Goal: Task Accomplishment & Management: Manage account settings

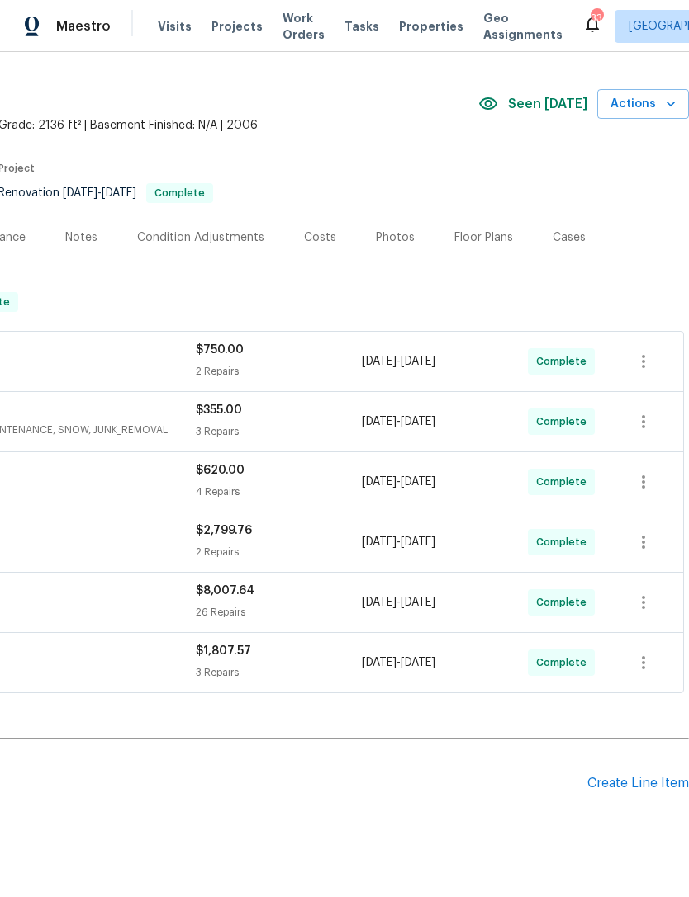
scroll to position [37, 244]
click at [655, 791] on div "Create Line Item" at bounding box center [638, 784] width 102 height 16
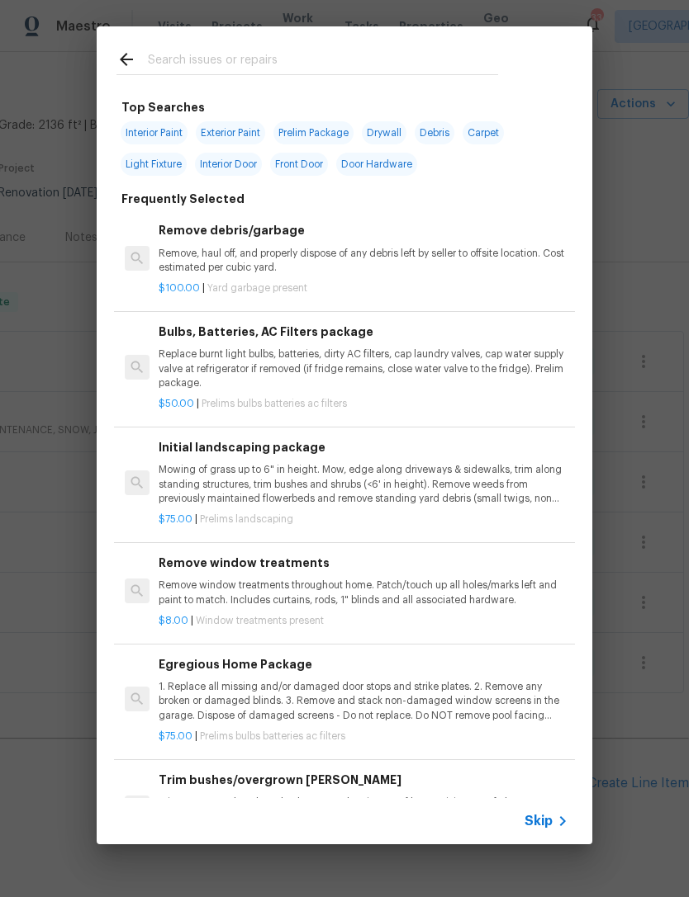
click at [130, 55] on icon at bounding box center [126, 60] width 20 height 20
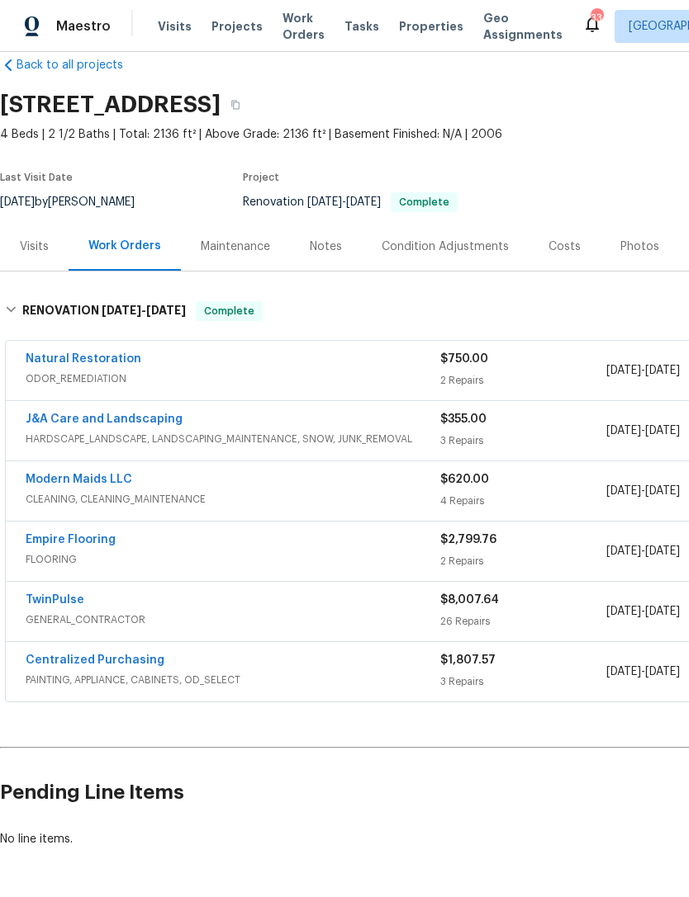
scroll to position [28, 0]
click at [639, 246] on div "Photos" at bounding box center [639, 247] width 39 height 17
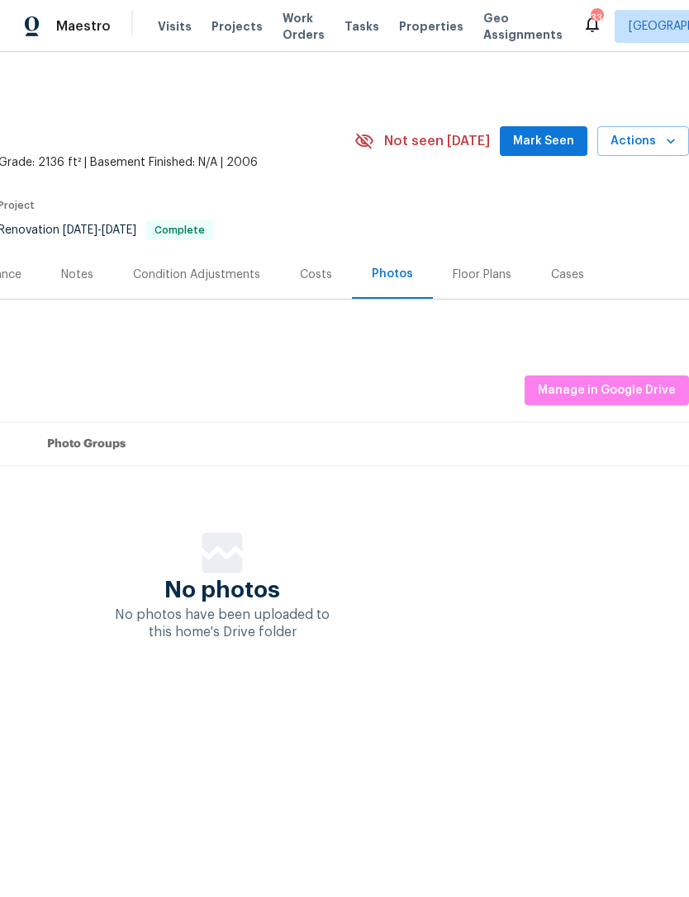
scroll to position [0, 244]
click at [619, 382] on span "Manage in Google Drive" at bounding box center [606, 391] width 138 height 21
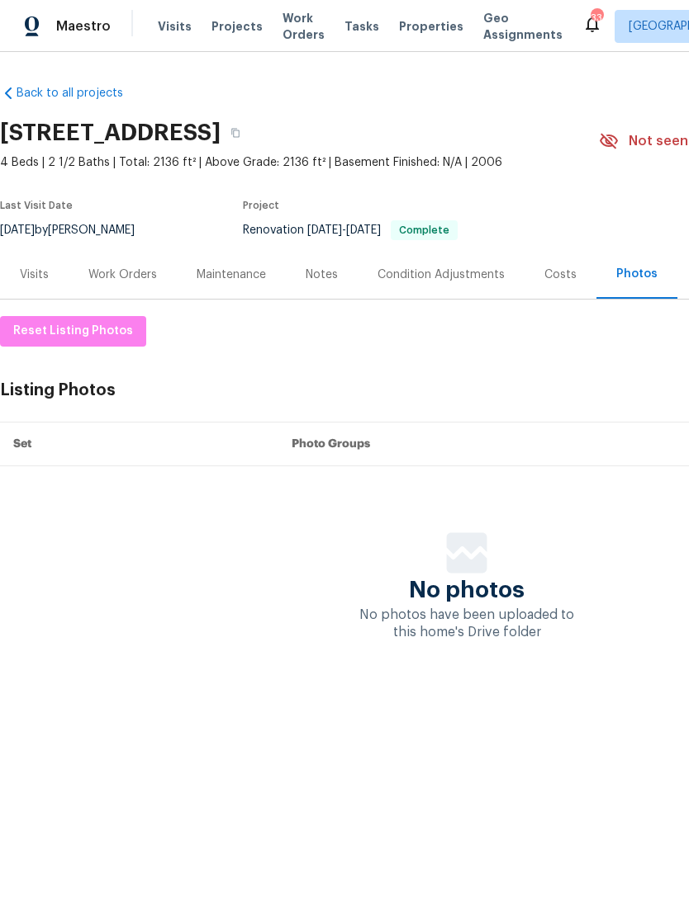
scroll to position [0, 0]
click at [250, 132] on button "button" at bounding box center [235, 133] width 30 height 30
click at [240, 128] on icon "button" at bounding box center [235, 133] width 10 height 10
click at [110, 278] on div "Work Orders" at bounding box center [122, 275] width 69 height 17
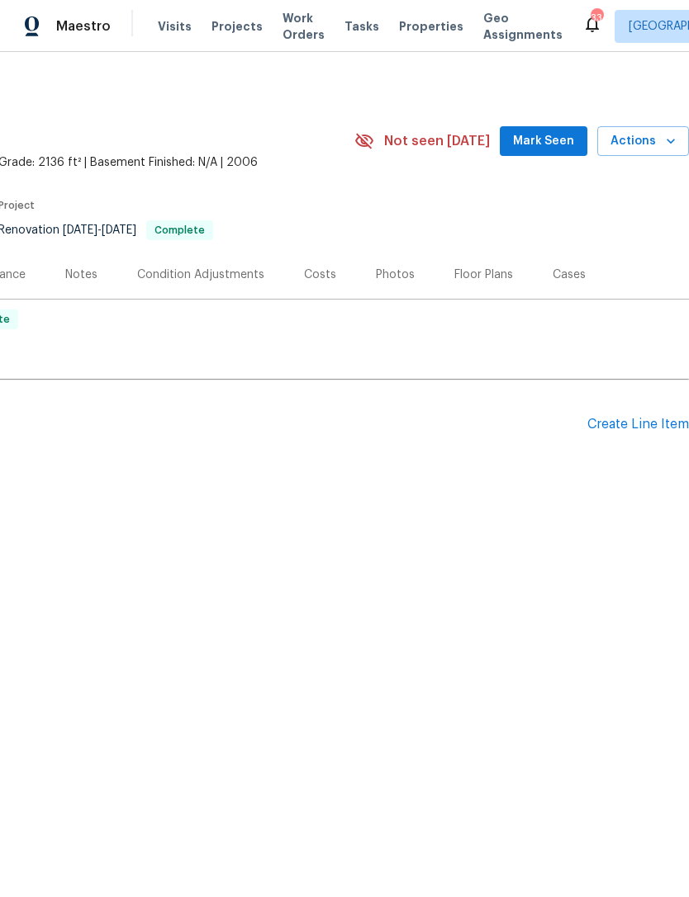
scroll to position [0, 244]
click at [641, 429] on div "Create Line Item" at bounding box center [638, 425] width 102 height 16
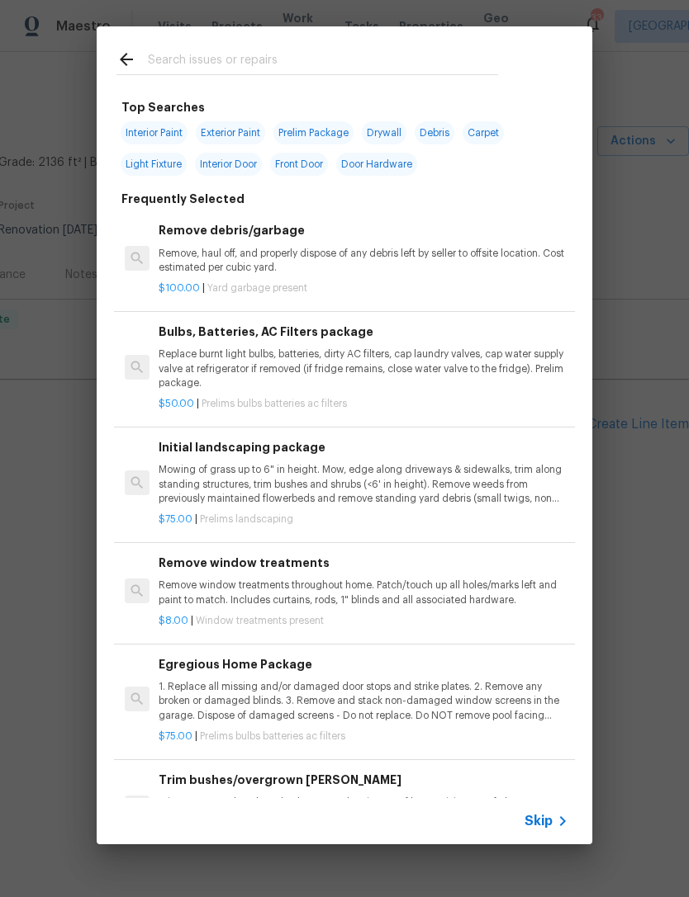
click at [216, 50] on input "text" at bounding box center [323, 62] width 350 height 25
type input "Pest"
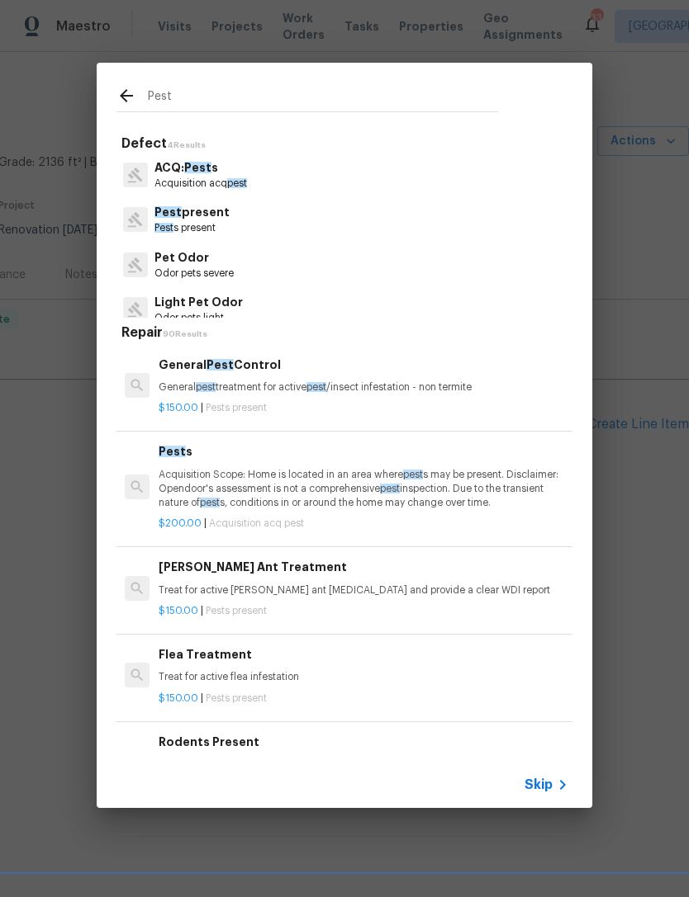
click at [215, 215] on p "Pest present" at bounding box center [191, 212] width 75 height 17
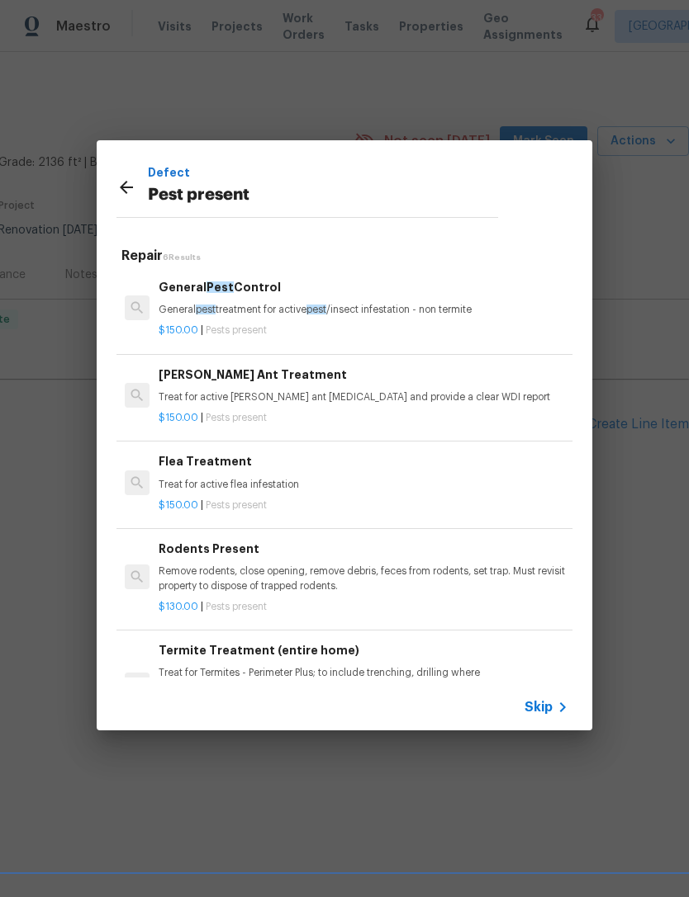
click at [228, 306] on p "General pest treatment for active pest /insect infestation - non termite" at bounding box center [364, 310] width 410 height 14
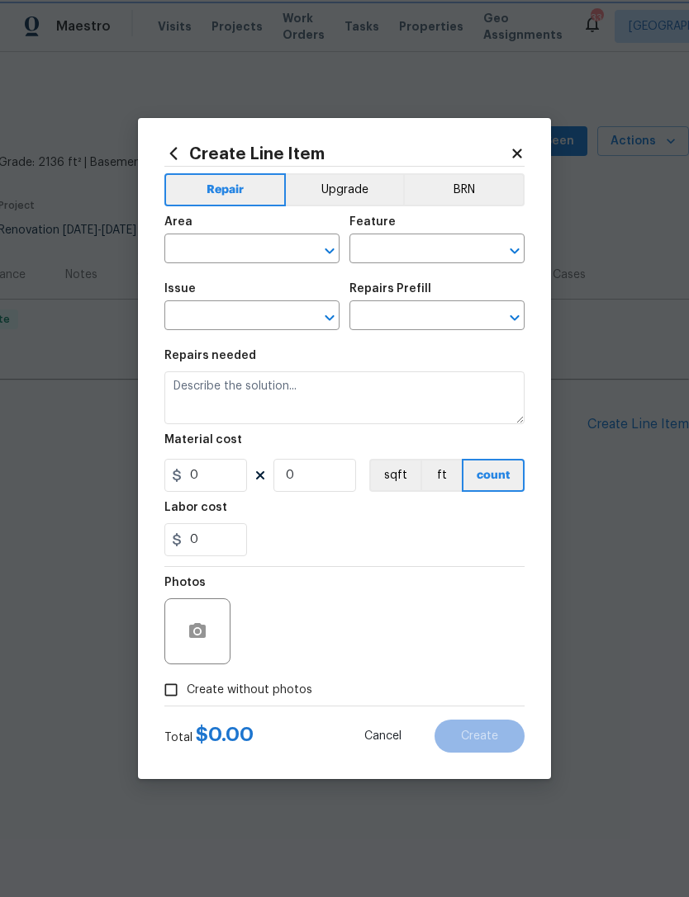
type input "Pests"
type input "Pest present"
type input "General Pest Control $150.00"
type textarea "General pest treatment for active pest/insect infestation - non termite"
type input "150"
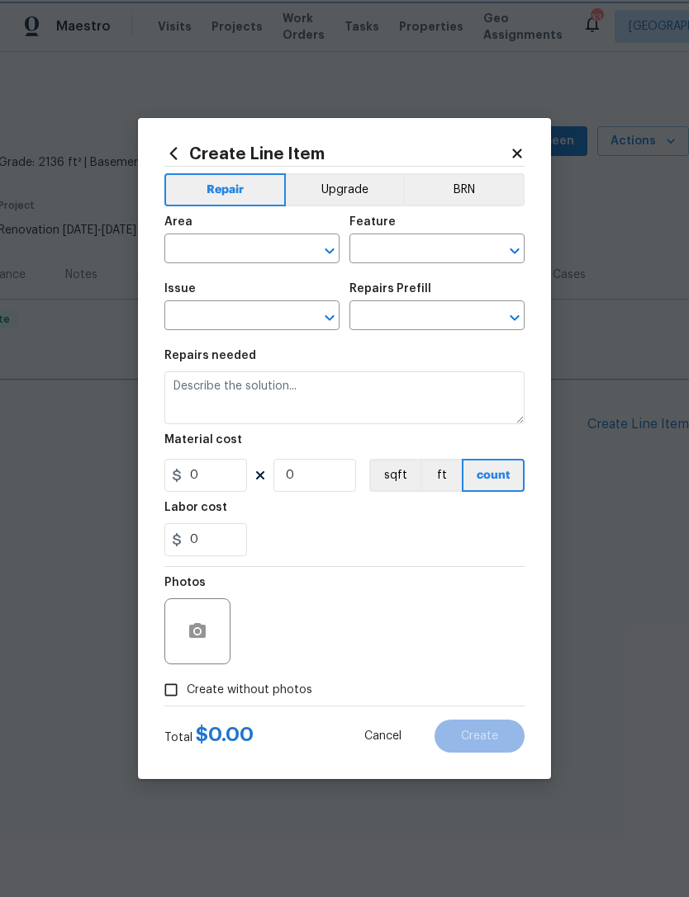
type input "1"
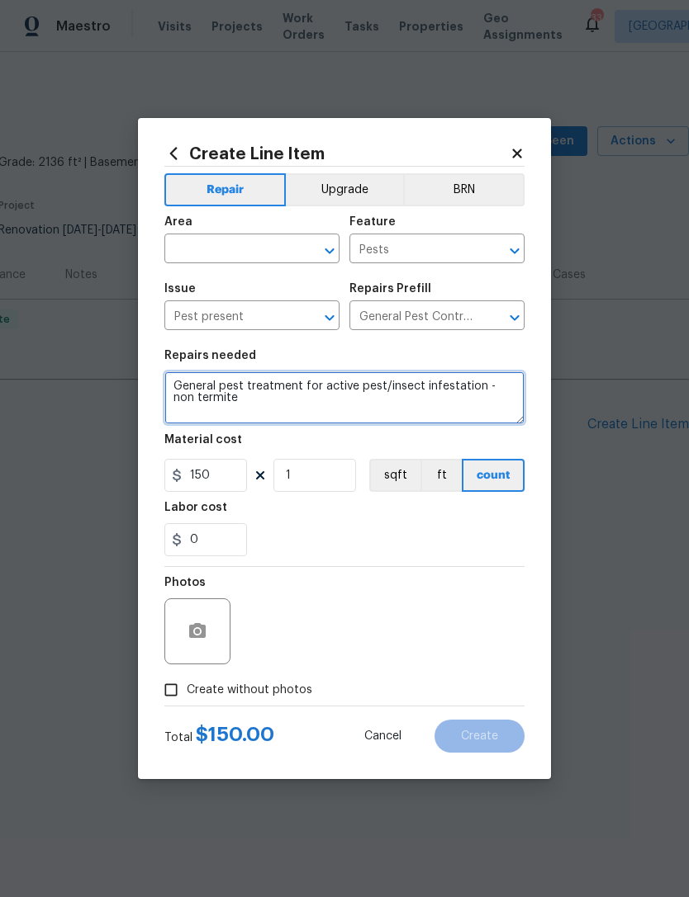
click at [169, 385] on textarea "General pest treatment for active pest/insect infestation - non termite" at bounding box center [344, 398] width 360 height 53
type textarea "Wasp/Hornets———FRONT GABLE General pest treatment for active pest/insect infest…"
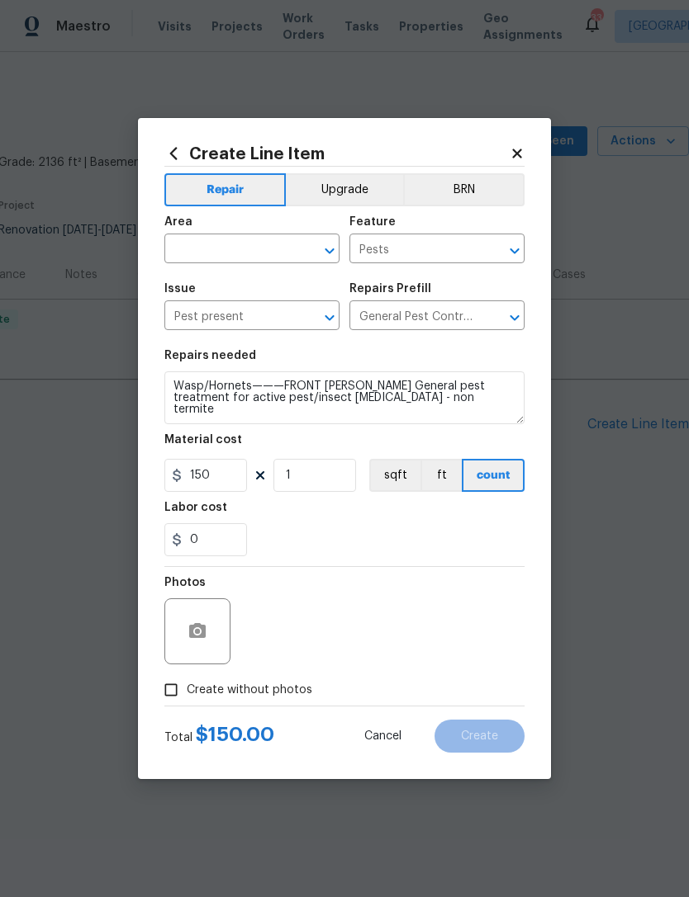
click at [364, 522] on div "Labor cost" at bounding box center [344, 512] width 360 height 21
click at [200, 633] on circle "button" at bounding box center [197, 631] width 5 height 5
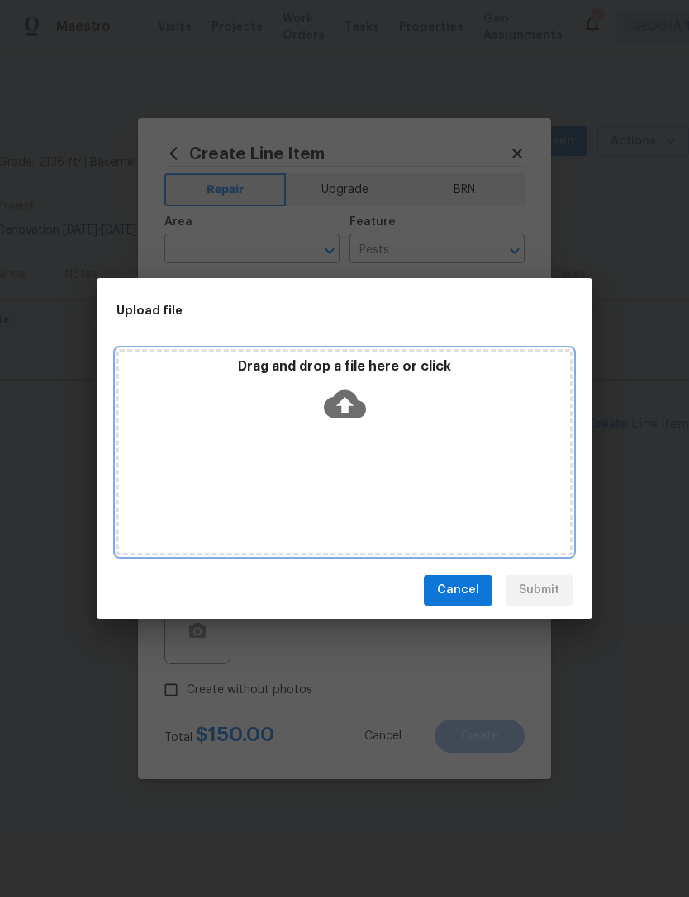
click at [348, 392] on icon at bounding box center [345, 404] width 42 height 28
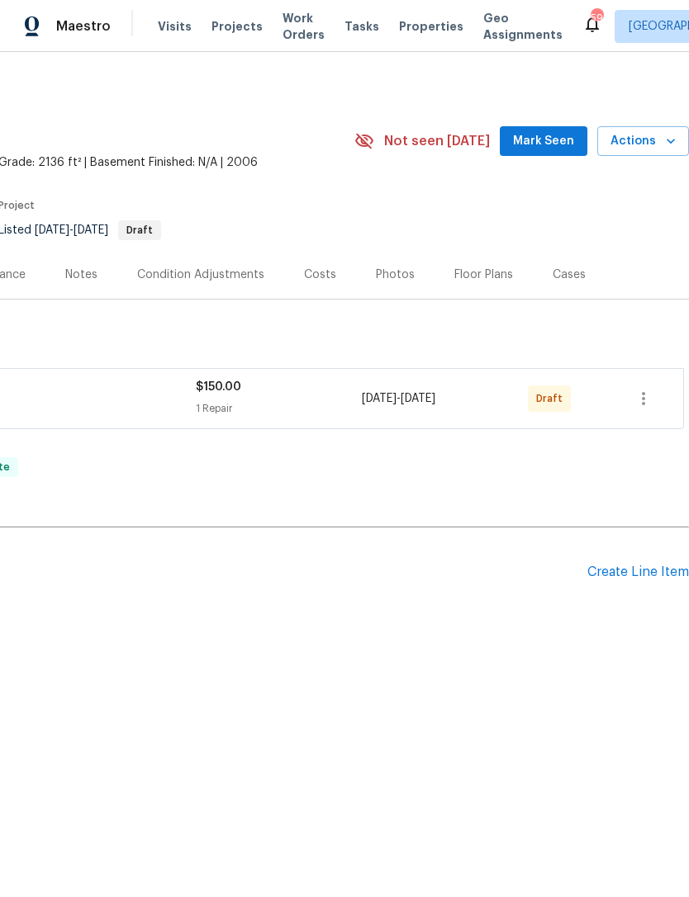
scroll to position [0, 244]
click at [641, 395] on icon "button" at bounding box center [643, 399] width 20 height 20
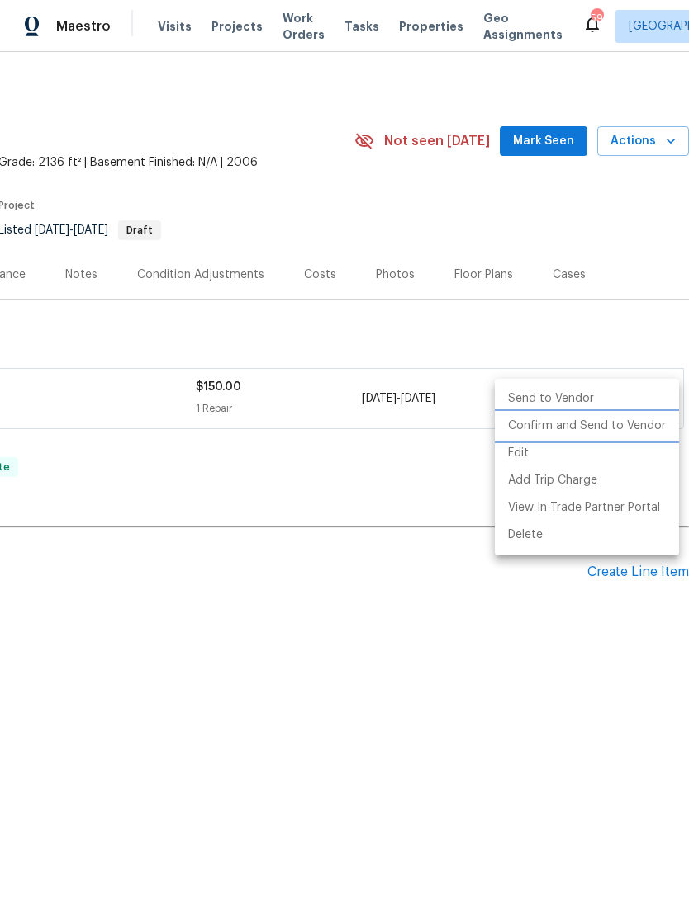
click at [621, 420] on li "Confirm and Send to Vendor" at bounding box center [587, 426] width 184 height 27
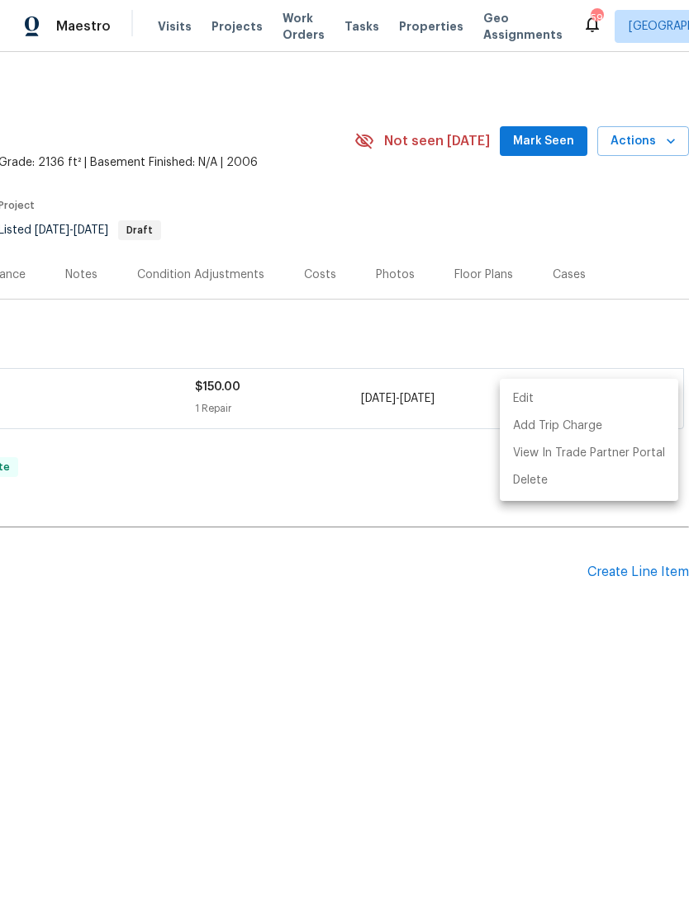
click at [540, 145] on div at bounding box center [344, 448] width 689 height 897
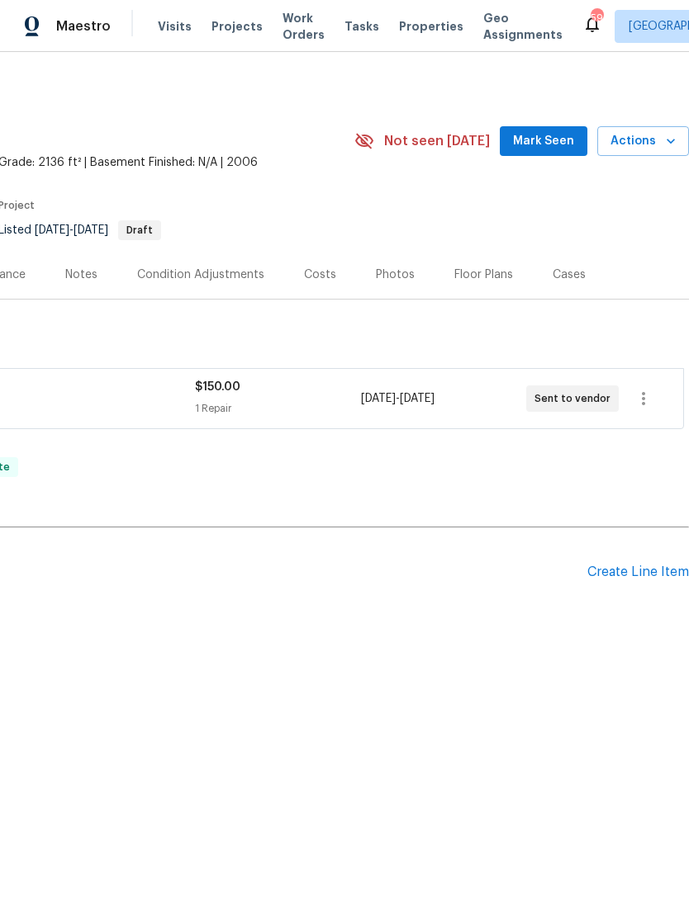
click at [624, 565] on div "Create Line Item" at bounding box center [638, 573] width 102 height 16
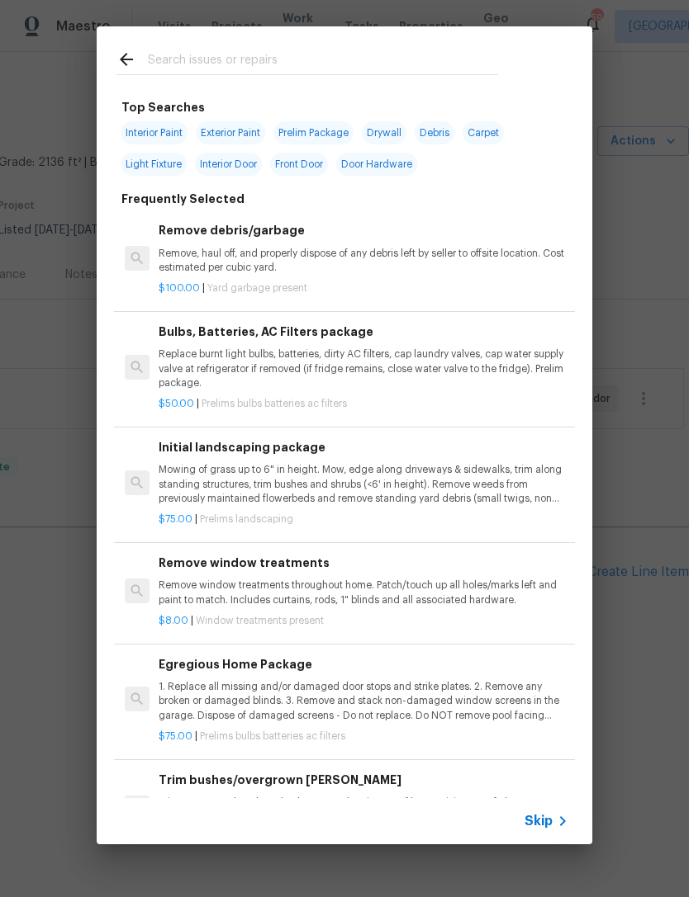
click at [222, 56] on input "text" at bounding box center [323, 62] width 350 height 25
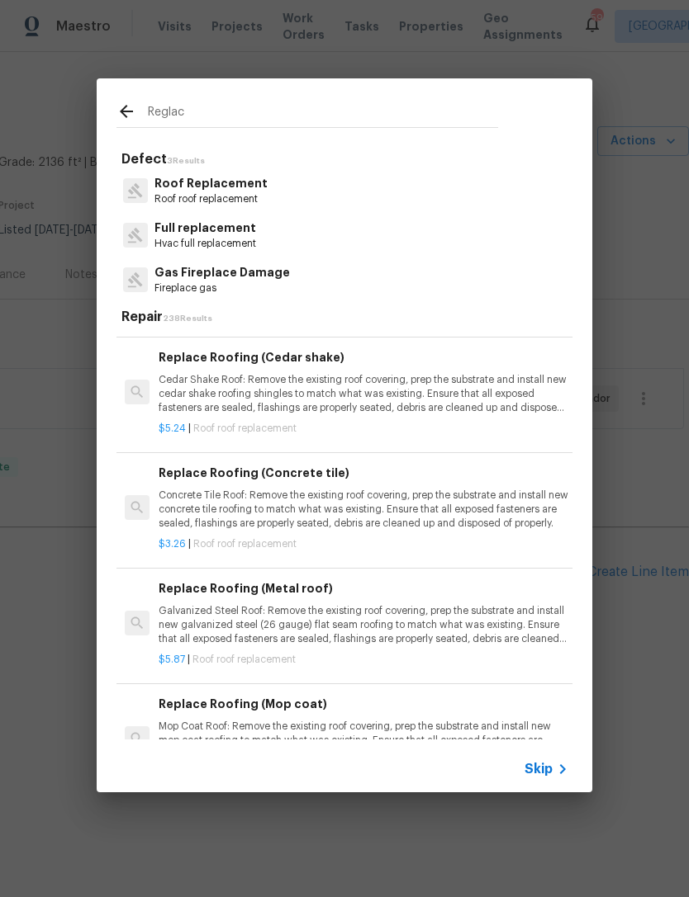
scroll to position [428, 0]
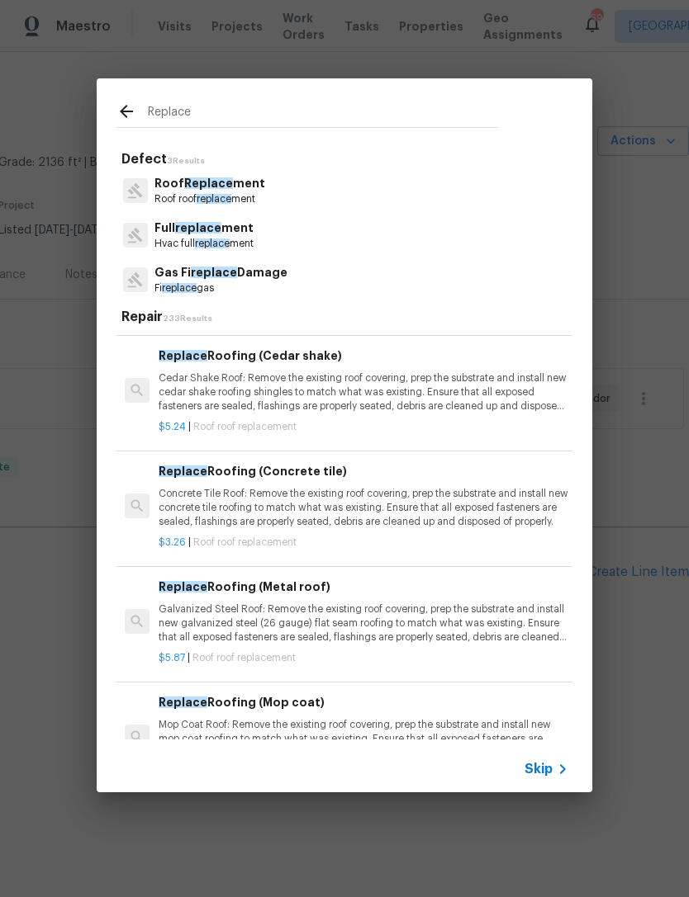
click at [267, 115] on input "Replace" at bounding box center [323, 114] width 350 height 25
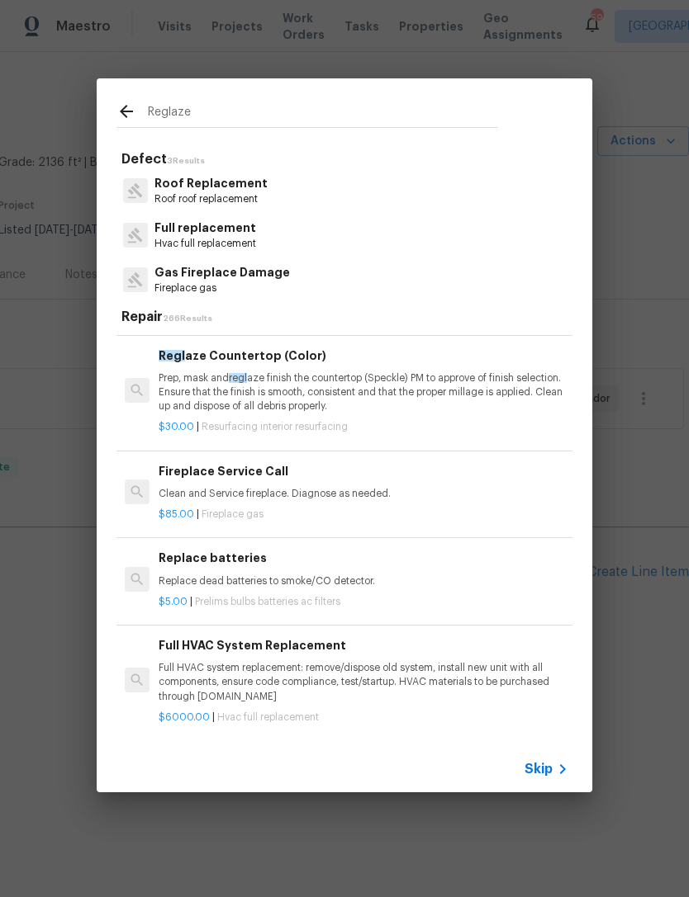
type input "Reglaze"
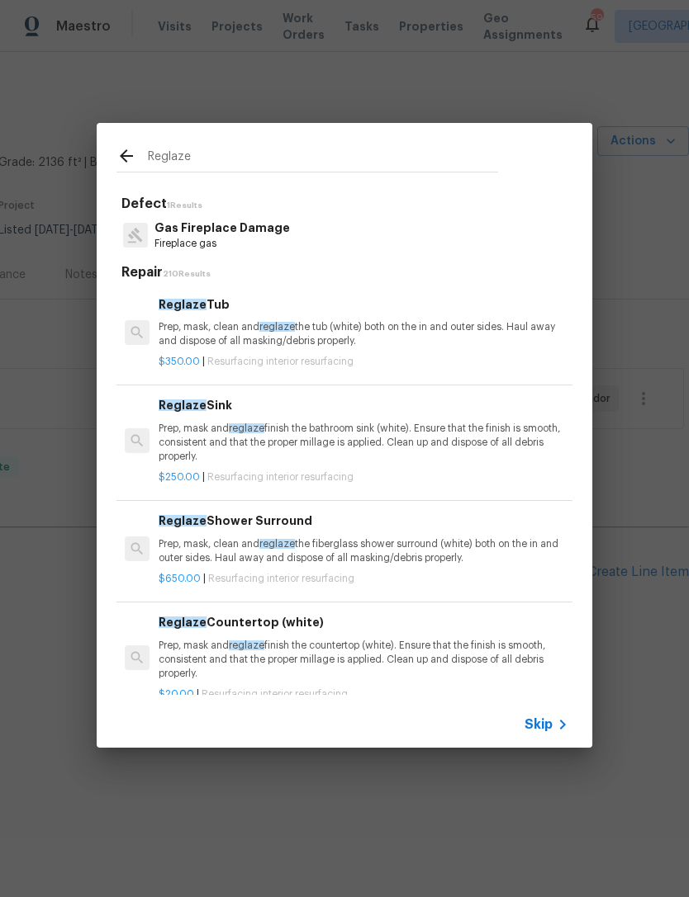
scroll to position [0, 0]
click at [392, 324] on p "Prep, mask, clean and reglaze the tub (white) both on the in and outer sides. H…" at bounding box center [364, 334] width 410 height 28
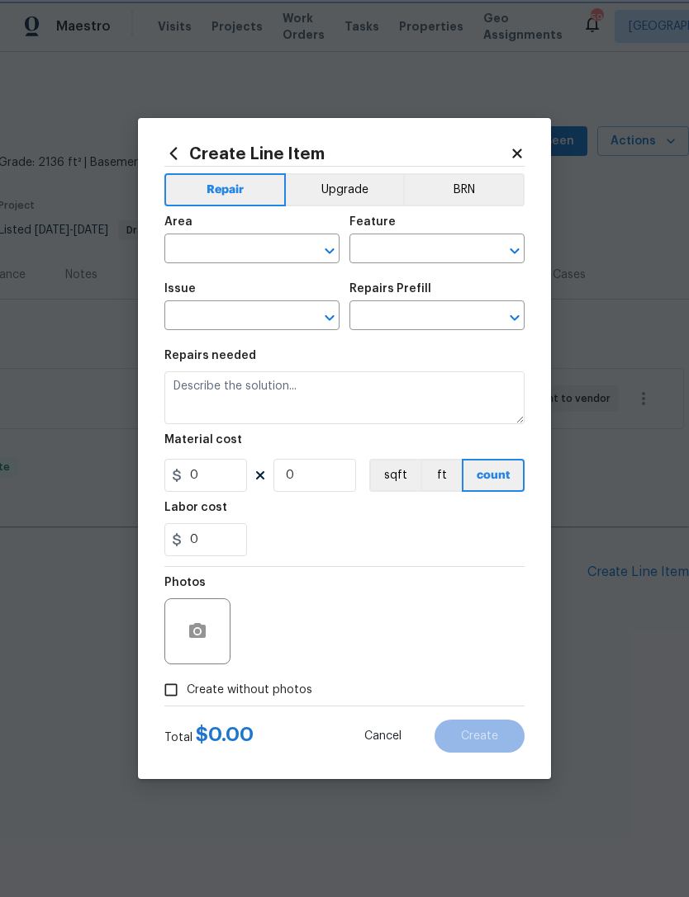
type input "Interior Resurfacing"
type input "Reglaze Tub $350.00"
type textarea "Prep, mask, clean and reglaze the tub (white) both on the in and outer sides. H…"
type input "350"
type input "1"
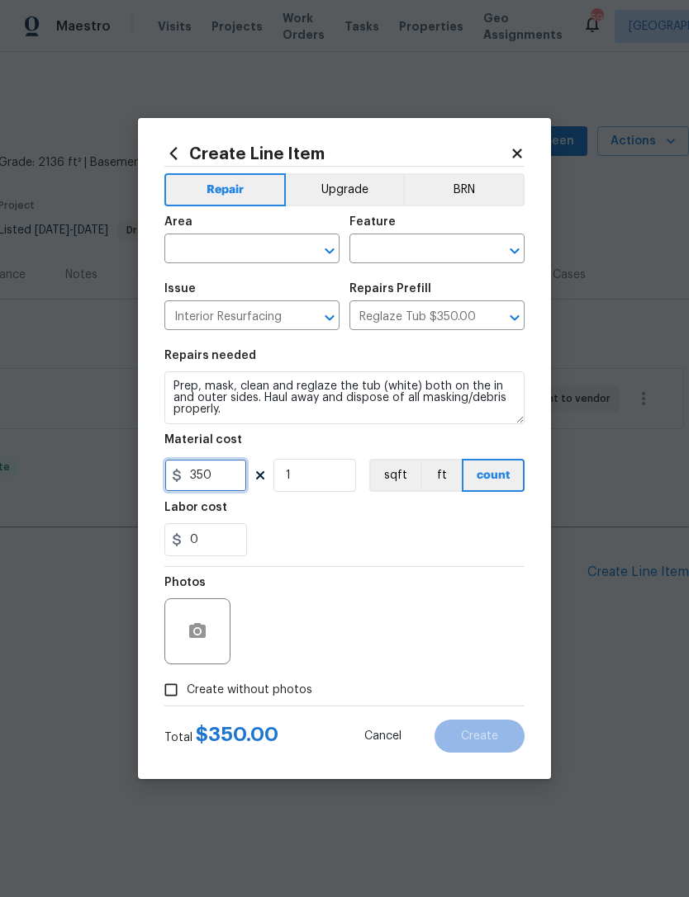
click at [227, 476] on input "350" at bounding box center [205, 475] width 83 height 33
type input "425"
click at [263, 247] on input "text" at bounding box center [228, 251] width 129 height 26
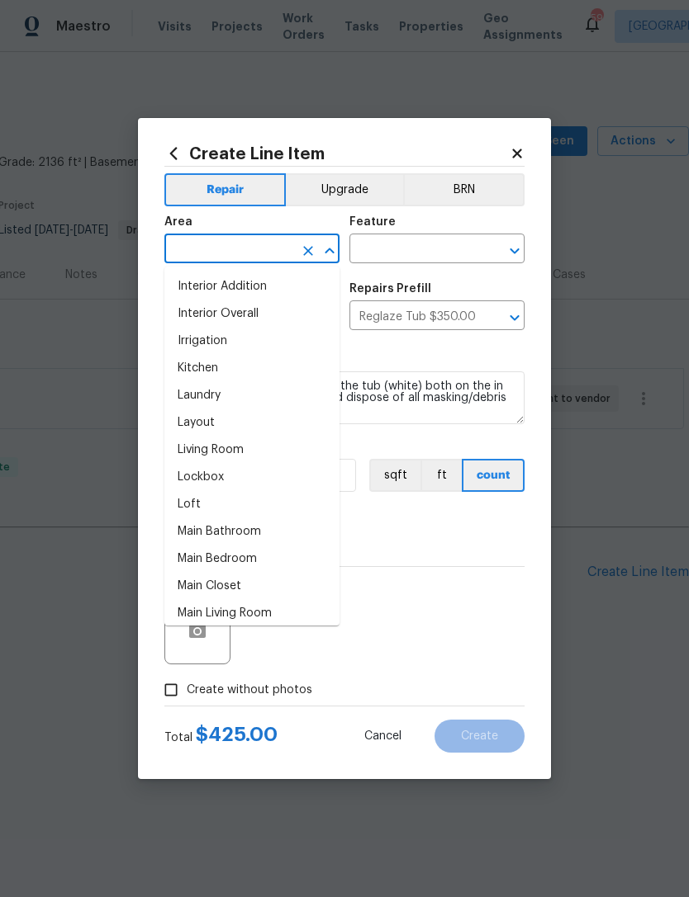
scroll to position [620, 0]
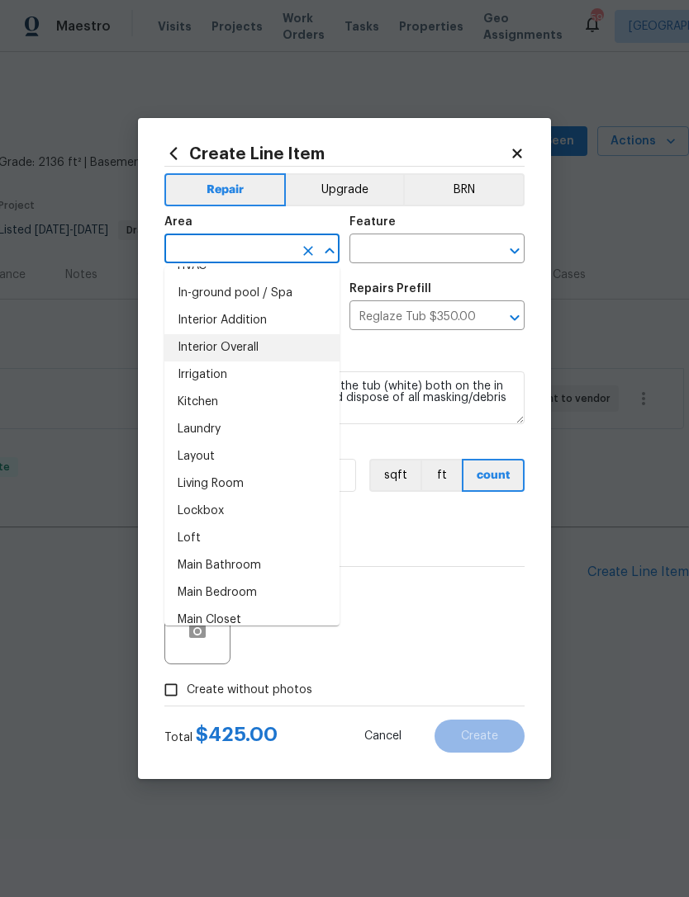
click at [258, 348] on li "Interior Overall" at bounding box center [251, 347] width 175 height 27
type input "Interior Overall"
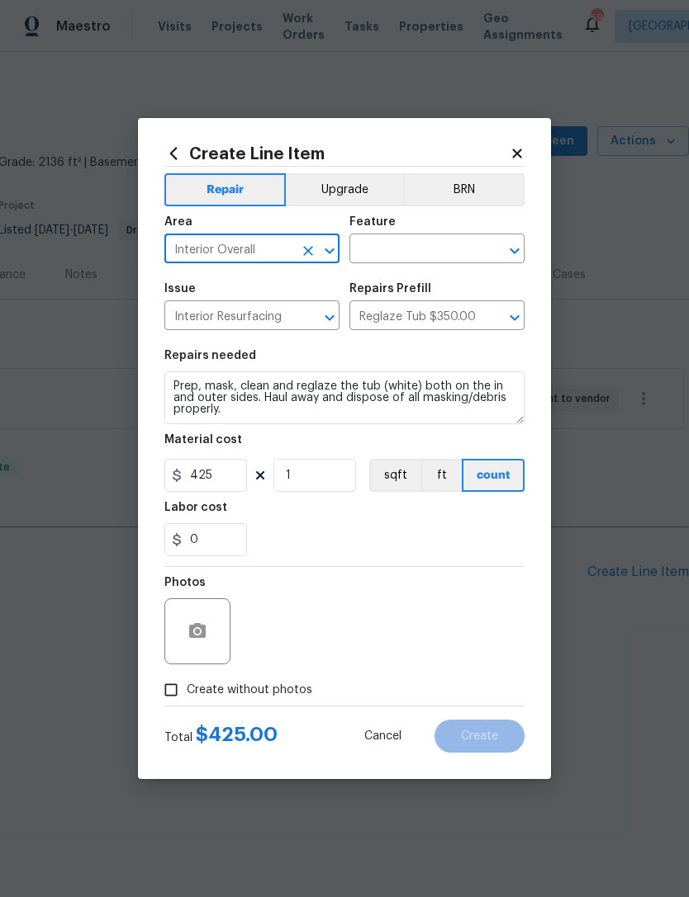
click at [447, 246] on input "text" at bounding box center [413, 251] width 129 height 26
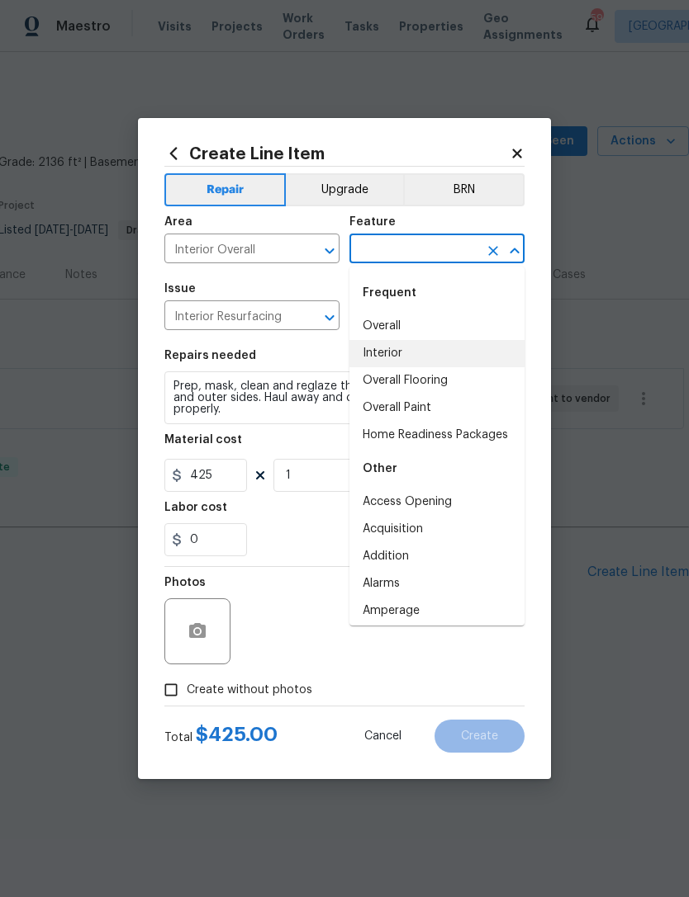
click at [433, 351] on li "Interior" at bounding box center [436, 353] width 175 height 27
type input "Interior"
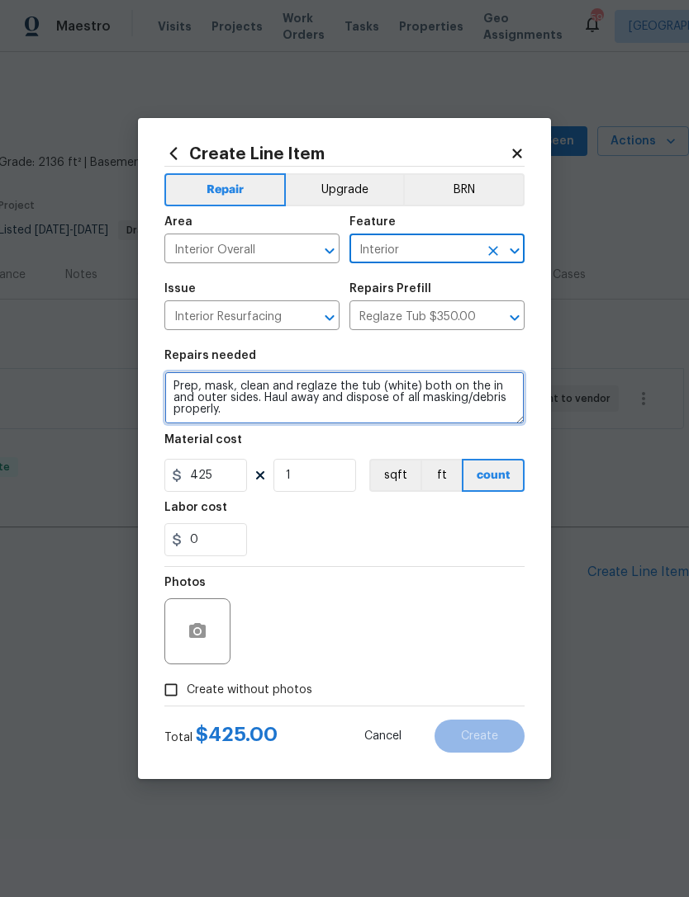
click at [180, 391] on textarea "Prep, mask, clean and reglaze the tub (white) both on the in and outer sides. H…" at bounding box center [344, 398] width 360 height 53
click at [318, 391] on textarea "Prep, mask, clean and reglaze the tub (white) both on the in and outer sides. H…" at bounding box center [344, 398] width 360 height 53
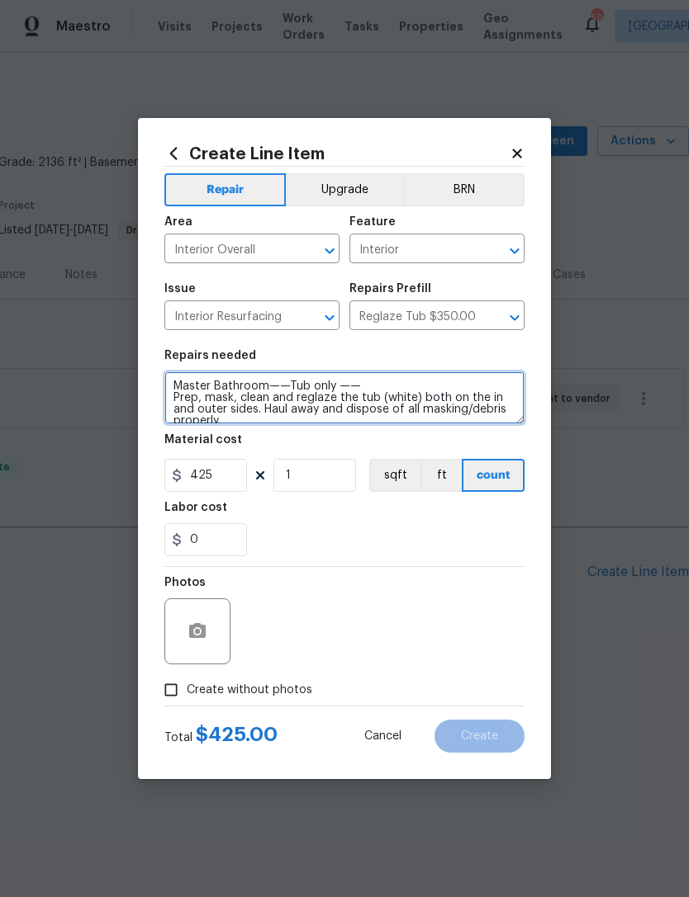
type textarea "Master Bathroom——Tub only —— Prep, mask, clean and reglaze the tub (white) both…"
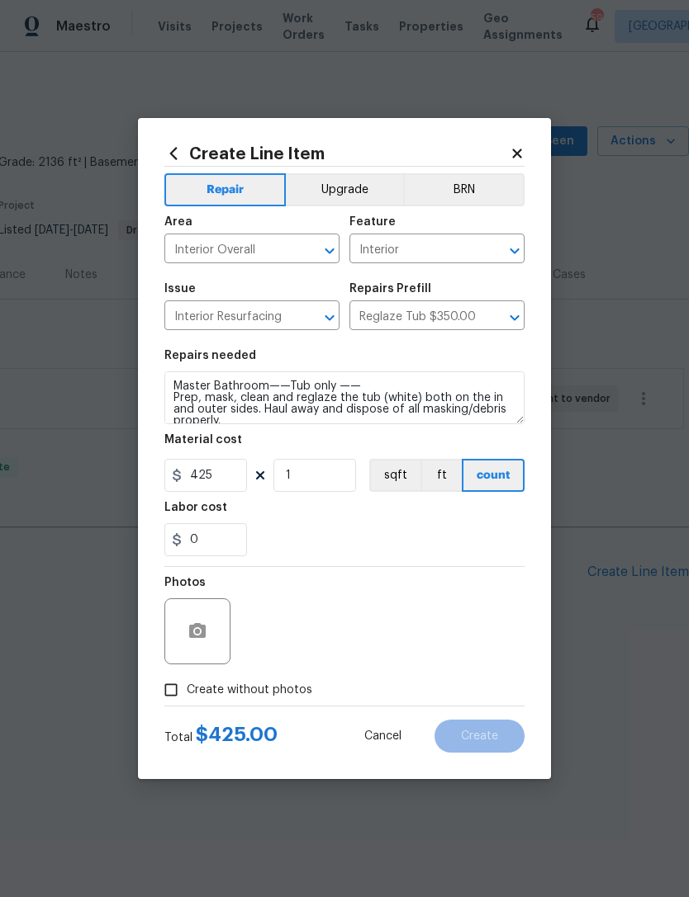
click at [227, 702] on label "Create without photos" at bounding box center [233, 690] width 157 height 31
click at [187, 702] on input "Create without photos" at bounding box center [170, 690] width 31 height 31
click at [215, 694] on span "Create without photos" at bounding box center [249, 690] width 125 height 17
click at [187, 694] on input "Create without photos" at bounding box center [170, 690] width 31 height 31
click at [197, 632] on circle "button" at bounding box center [197, 631] width 5 height 5
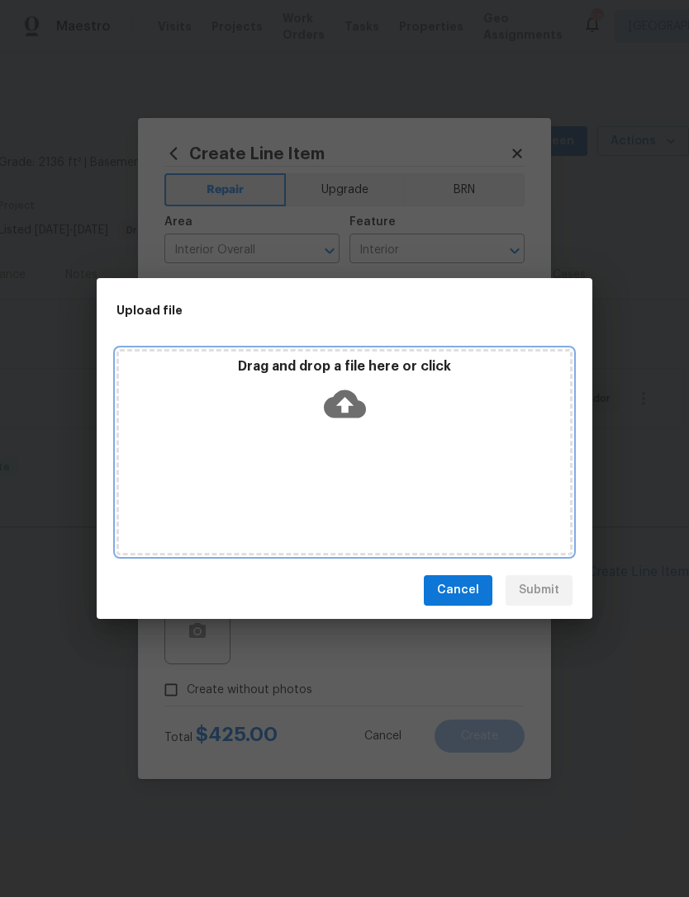
click at [348, 409] on icon at bounding box center [345, 404] width 42 height 42
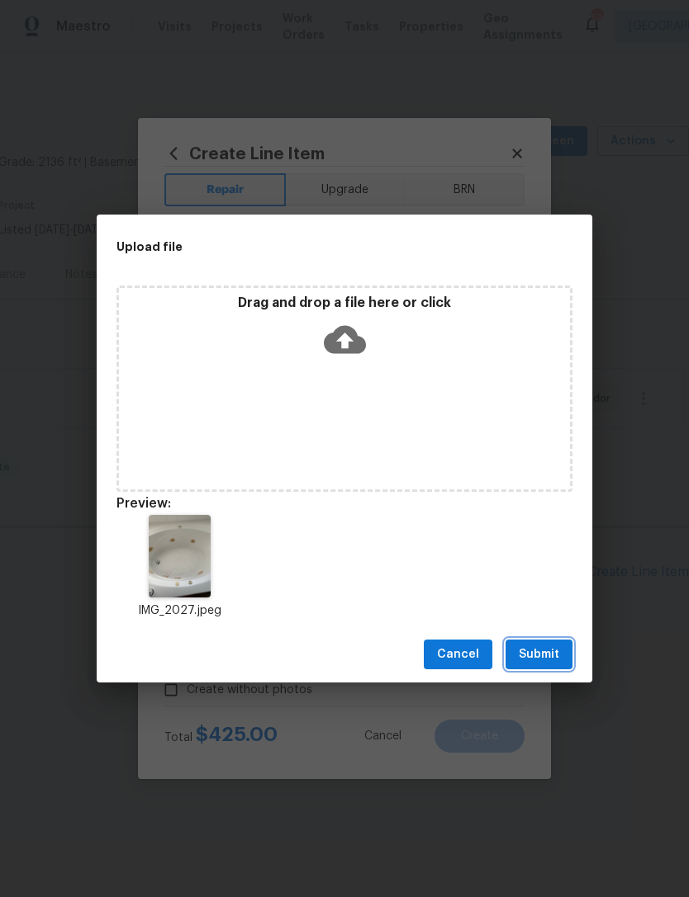
click at [552, 640] on button "Submit" at bounding box center [538, 655] width 67 height 31
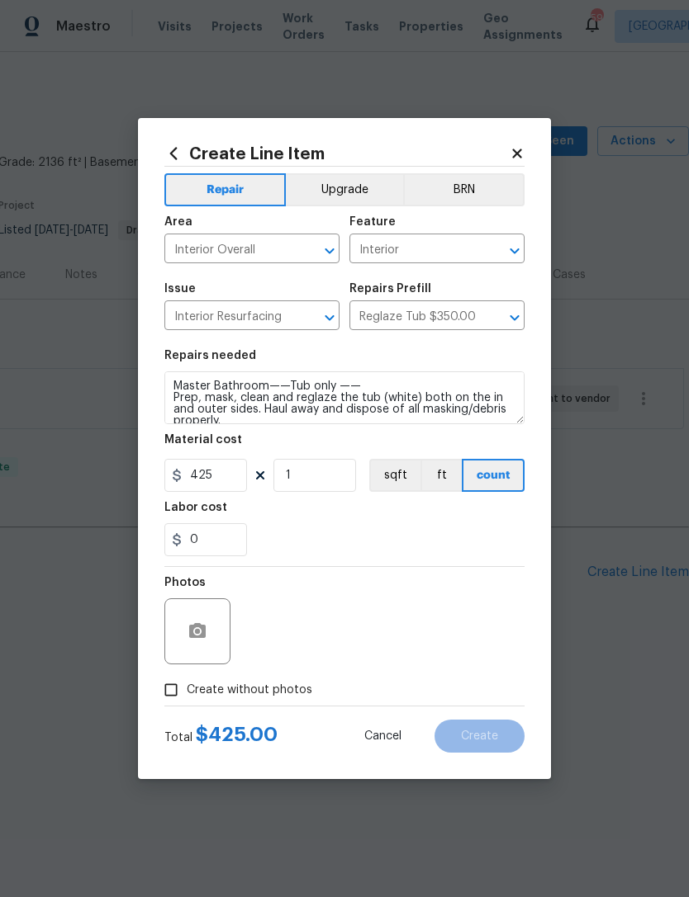
click at [239, 691] on span "Create without photos" at bounding box center [249, 690] width 125 height 17
click at [187, 691] on input "Create without photos" at bounding box center [170, 690] width 31 height 31
checkbox input "true"
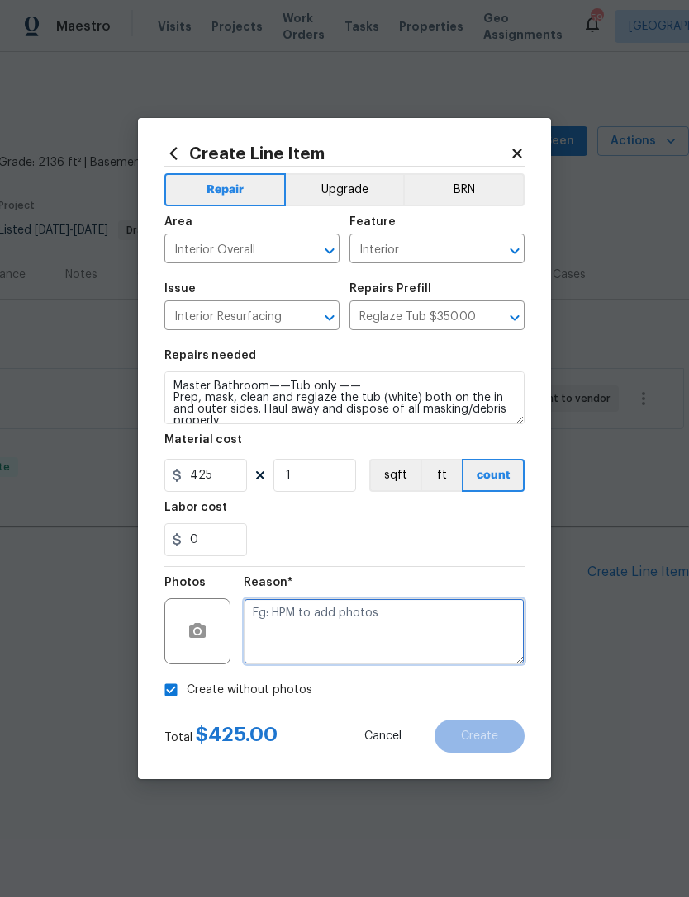
click at [392, 632] on textarea at bounding box center [384, 632] width 281 height 66
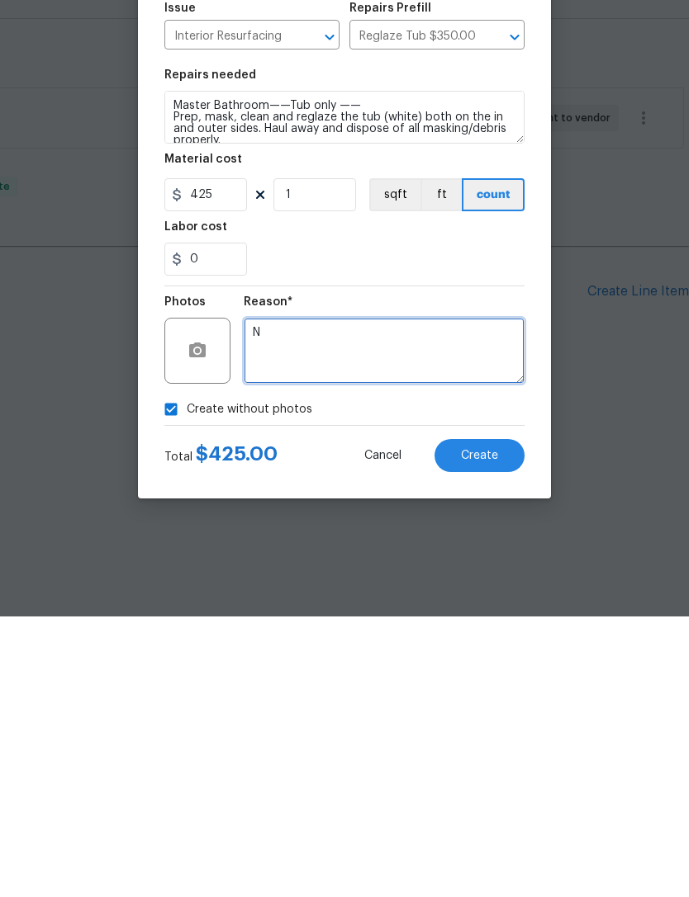
type textarea "N"
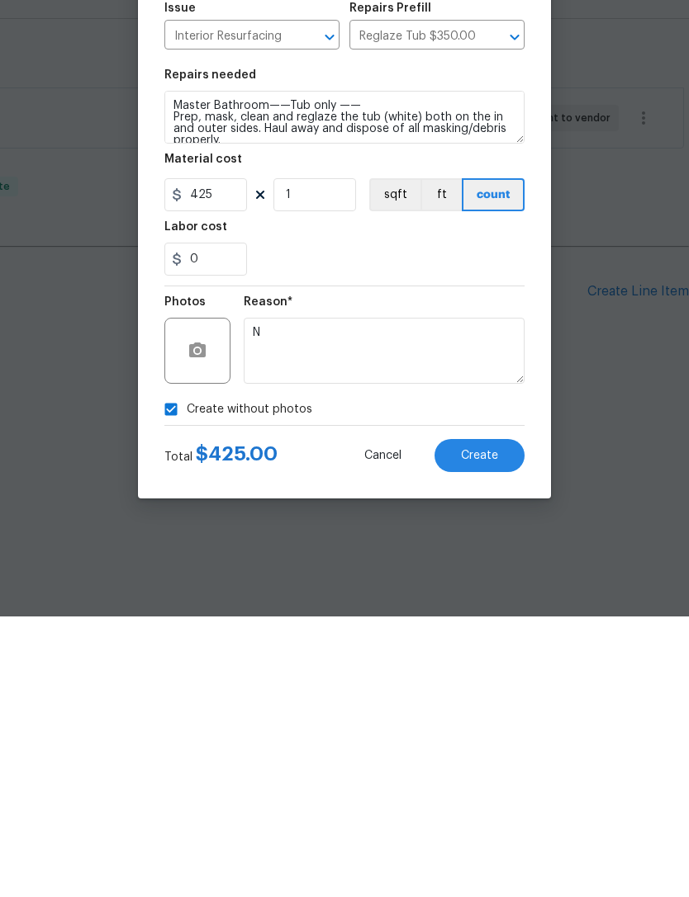
click at [498, 720] on button "Create" at bounding box center [479, 736] width 90 height 33
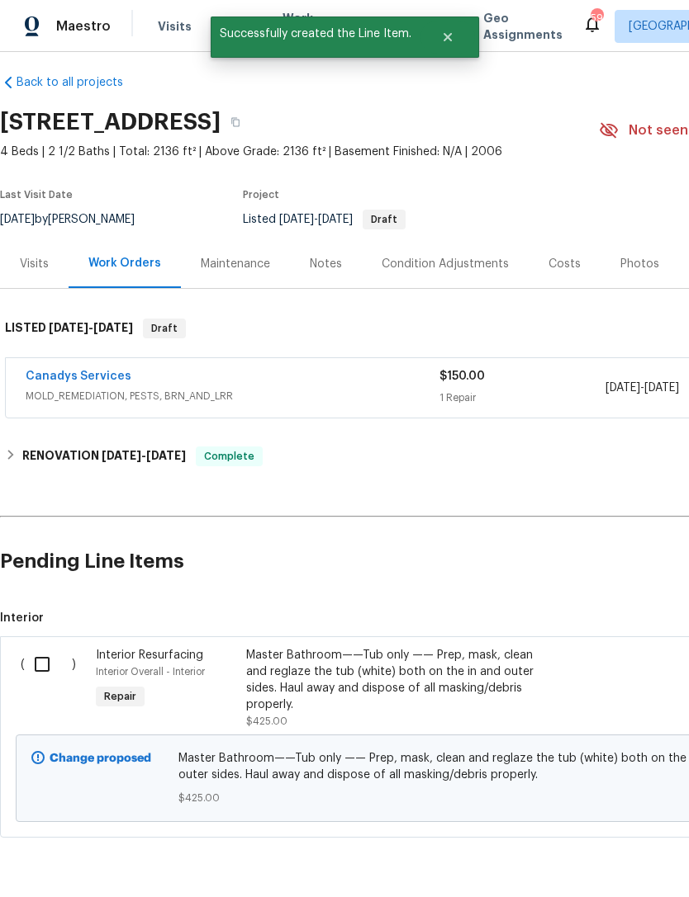
scroll to position [11, 0]
click at [36, 657] on input "checkbox" at bounding box center [48, 664] width 47 height 35
checkbox input "true"
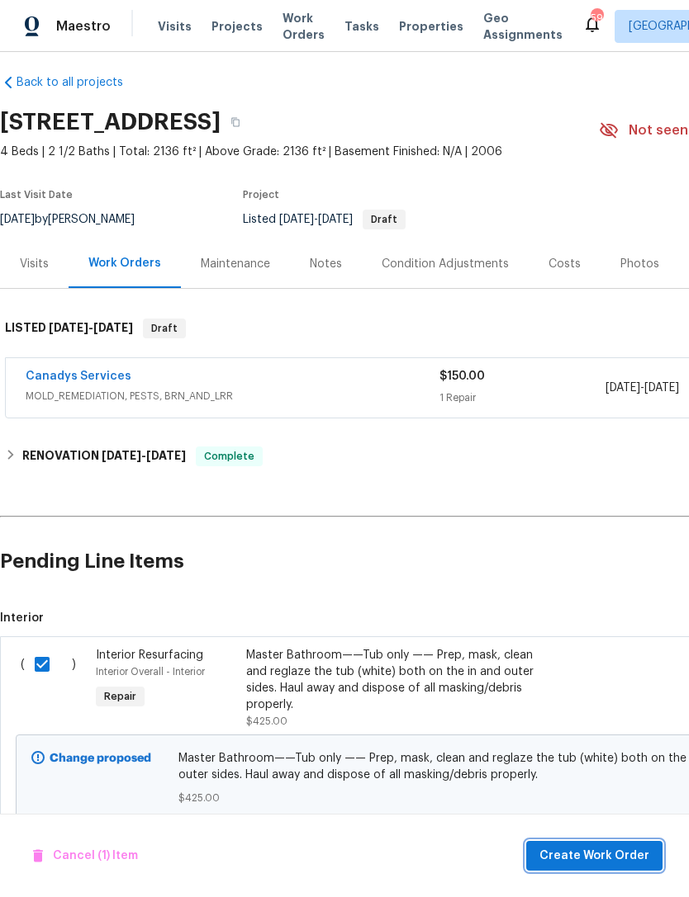
click at [621, 856] on span "Create Work Order" at bounding box center [594, 856] width 110 height 21
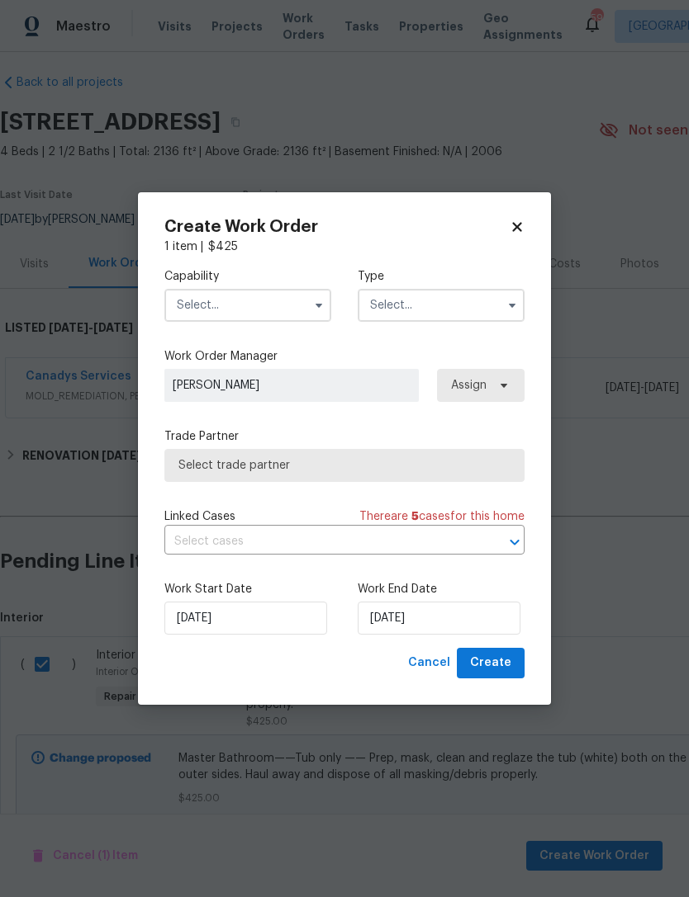
click at [253, 300] on input "text" at bounding box center [247, 305] width 167 height 33
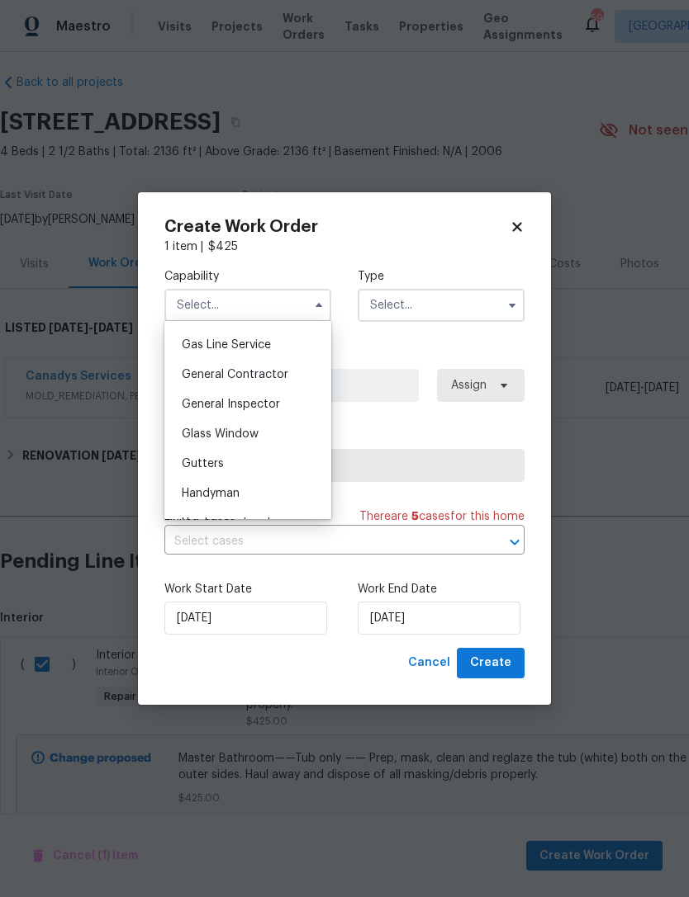
scroll to position [714, 0]
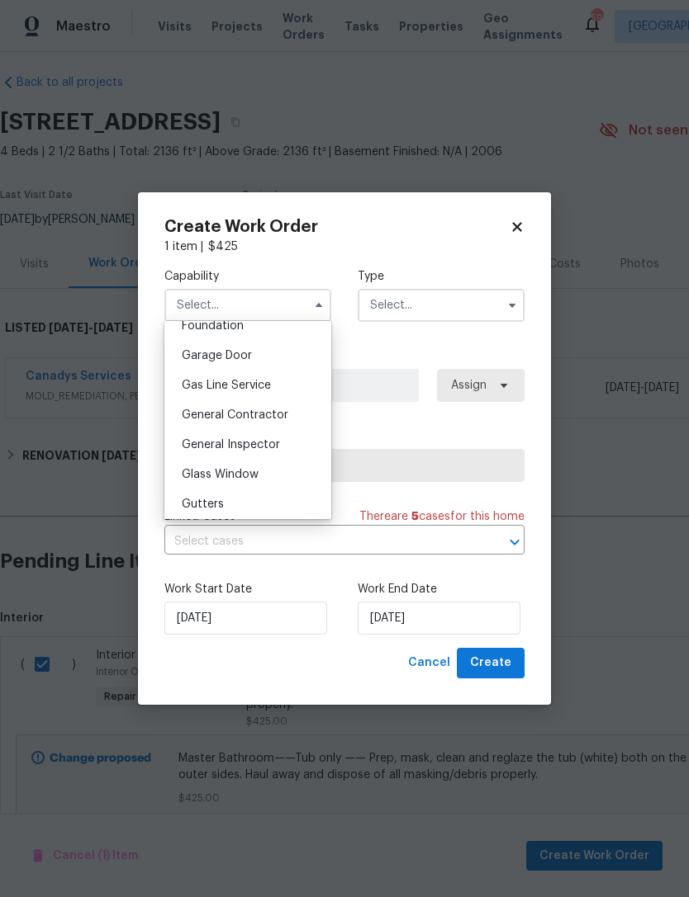
click at [291, 410] on div "General Contractor" at bounding box center [247, 415] width 159 height 30
type input "General Contractor"
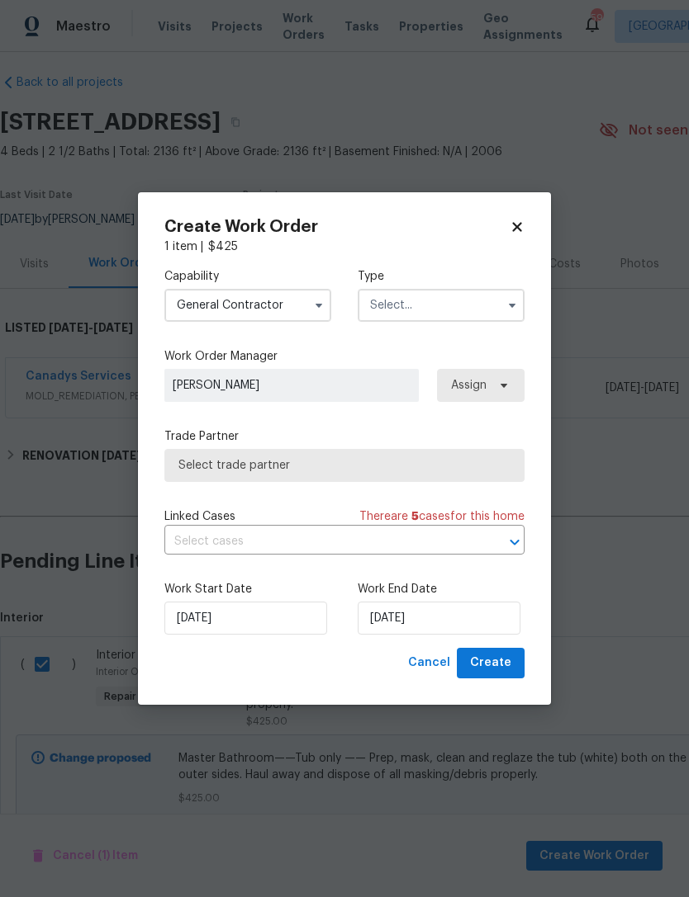
click at [432, 304] on input "text" at bounding box center [440, 305] width 167 height 33
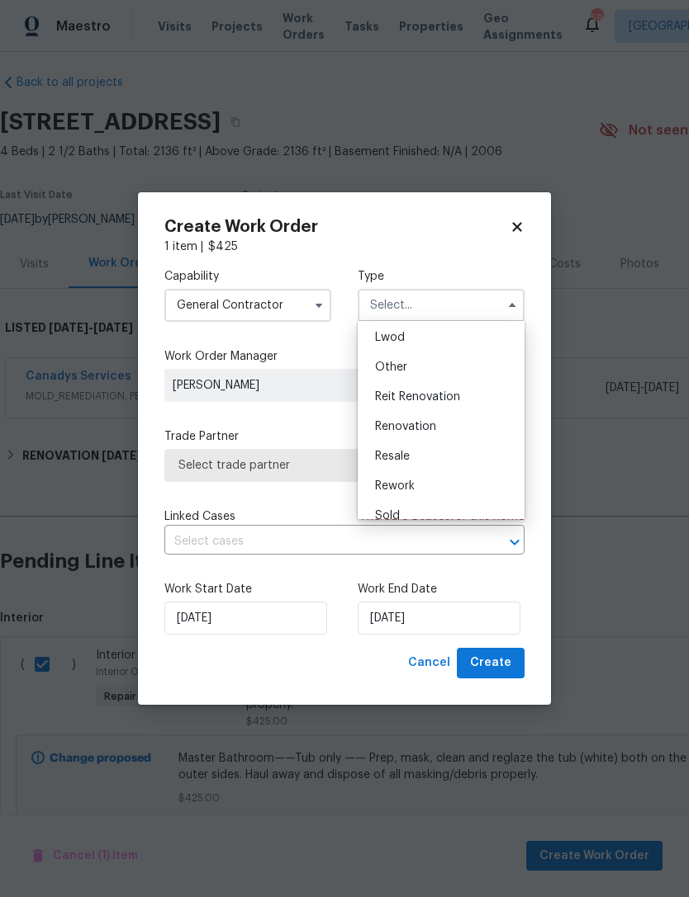
scroll to position [132, 0]
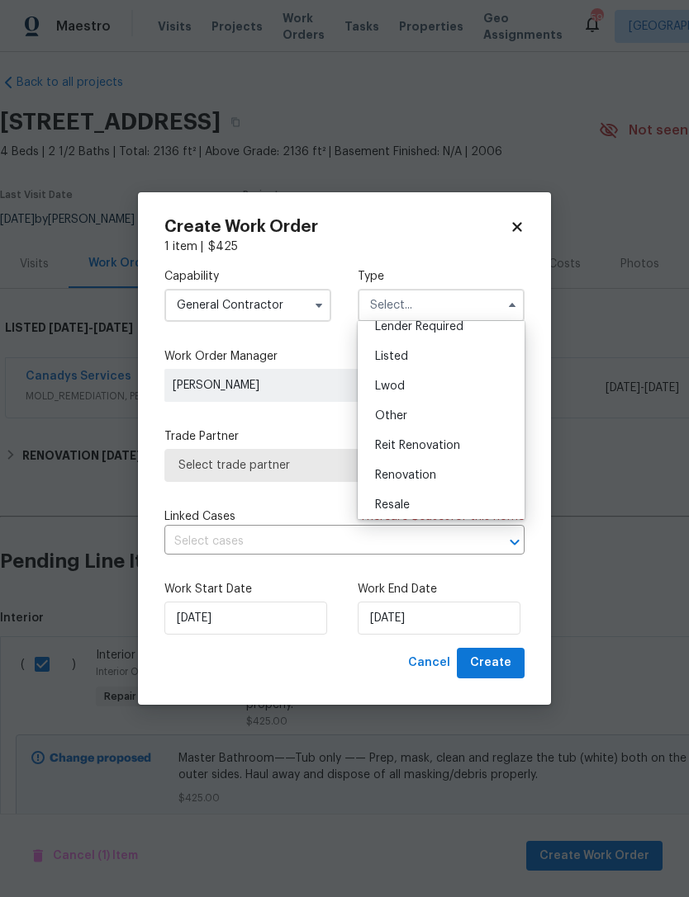
click at [405, 355] on span "Listed" at bounding box center [391, 357] width 33 height 12
type input "Listed"
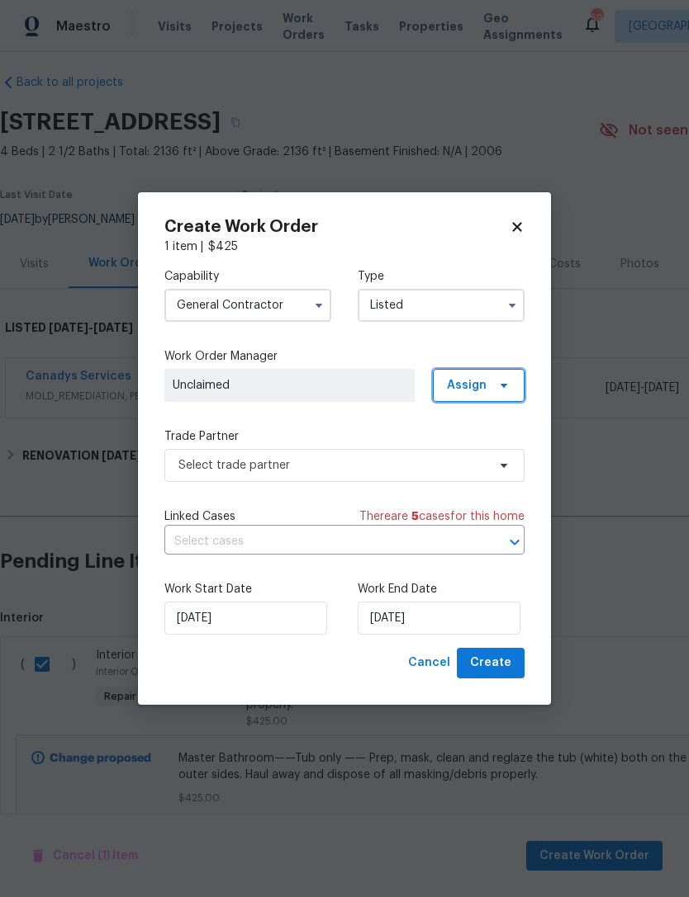
click at [488, 390] on span "Assign" at bounding box center [479, 385] width 92 height 33
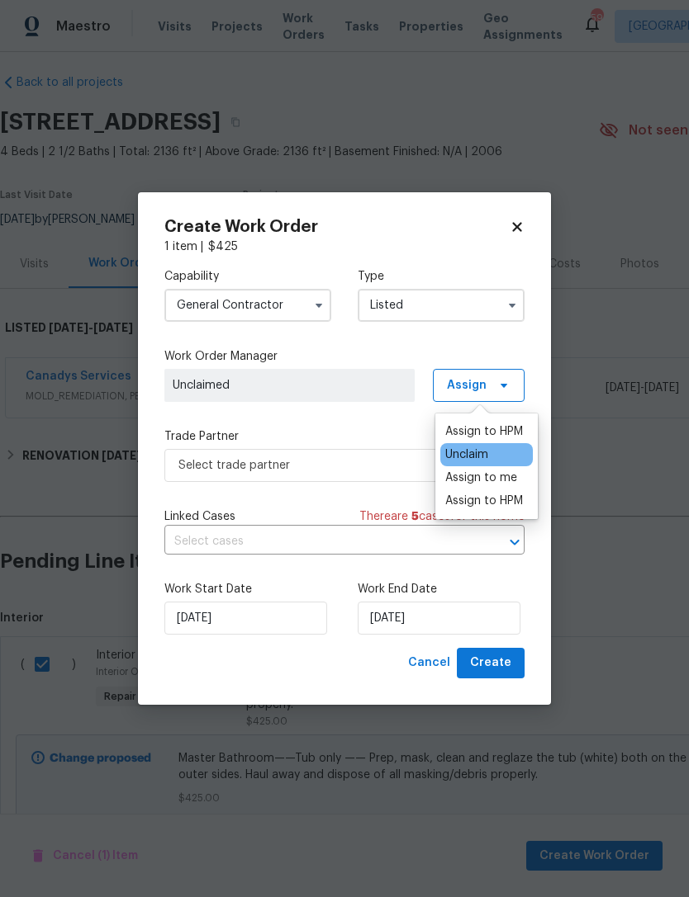
click at [509, 429] on div "Assign to HPM" at bounding box center [484, 432] width 78 height 17
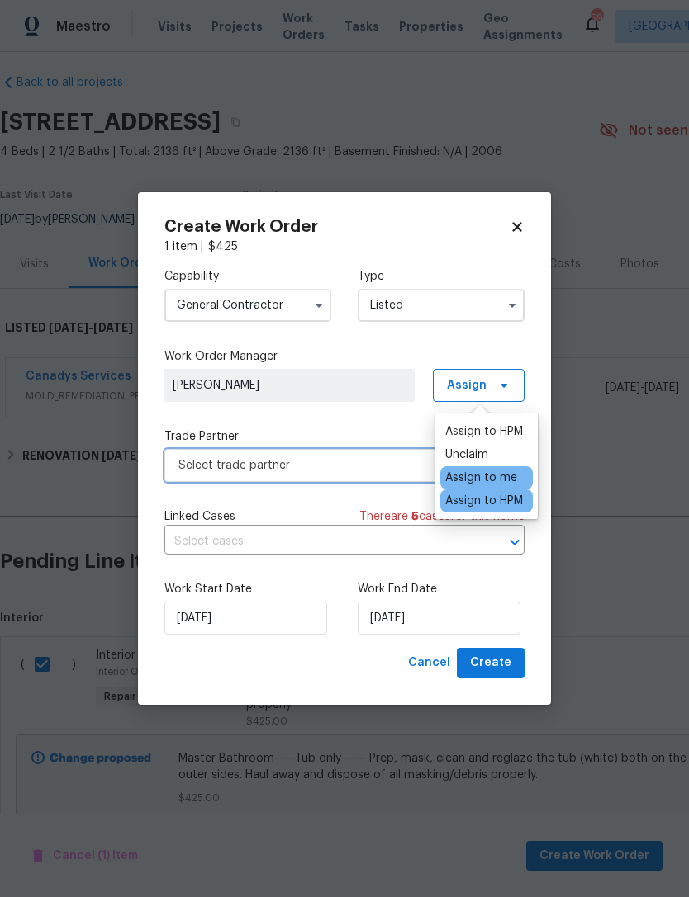
click at [339, 465] on span "Select trade partner" at bounding box center [332, 465] width 308 height 17
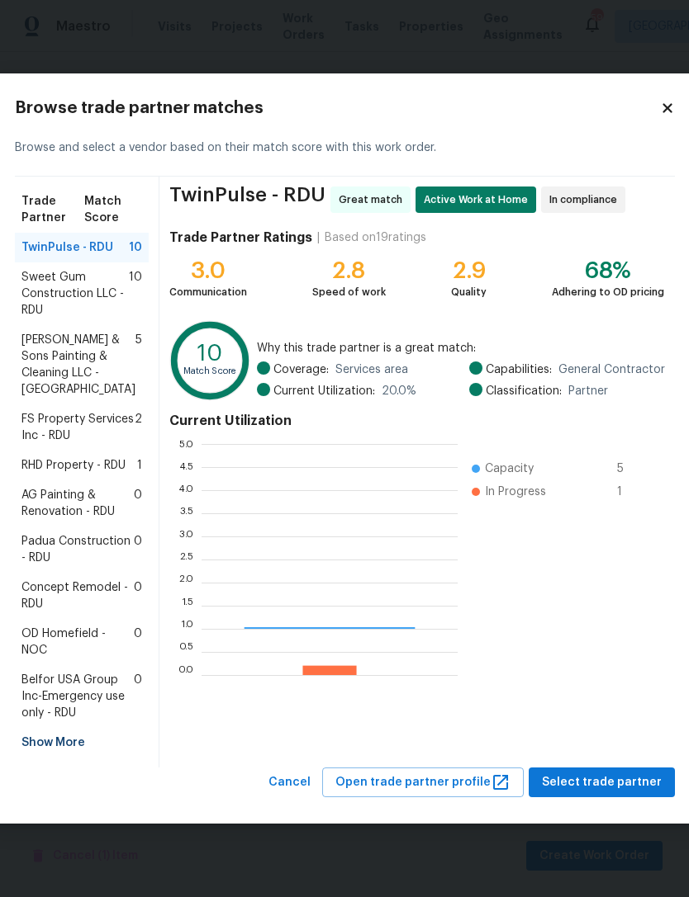
scroll to position [231, 256]
click at [98, 560] on span "Padua Construction - RDU" at bounding box center [77, 549] width 112 height 33
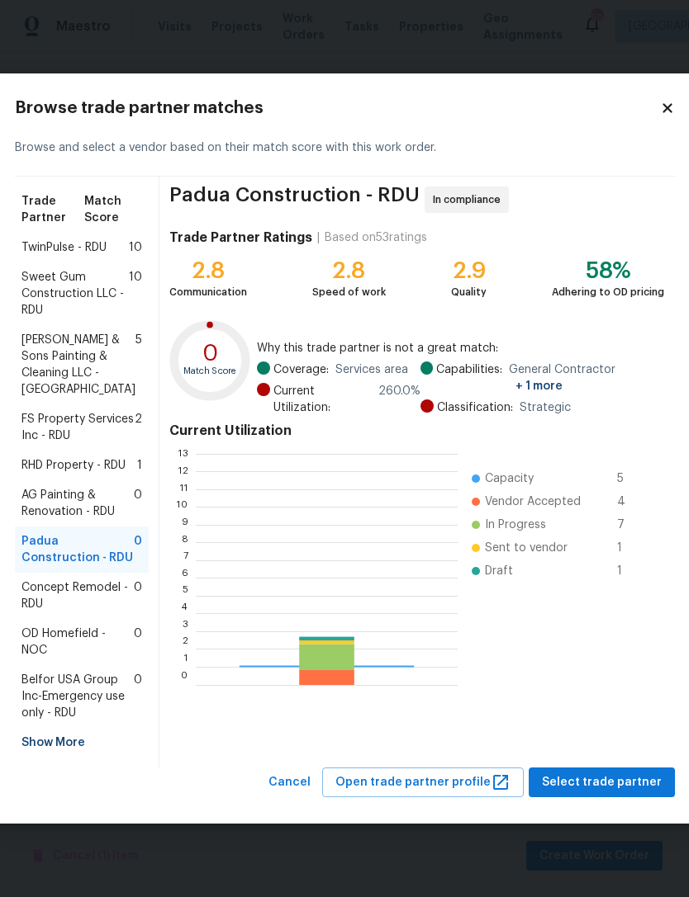
scroll to position [231, 262]
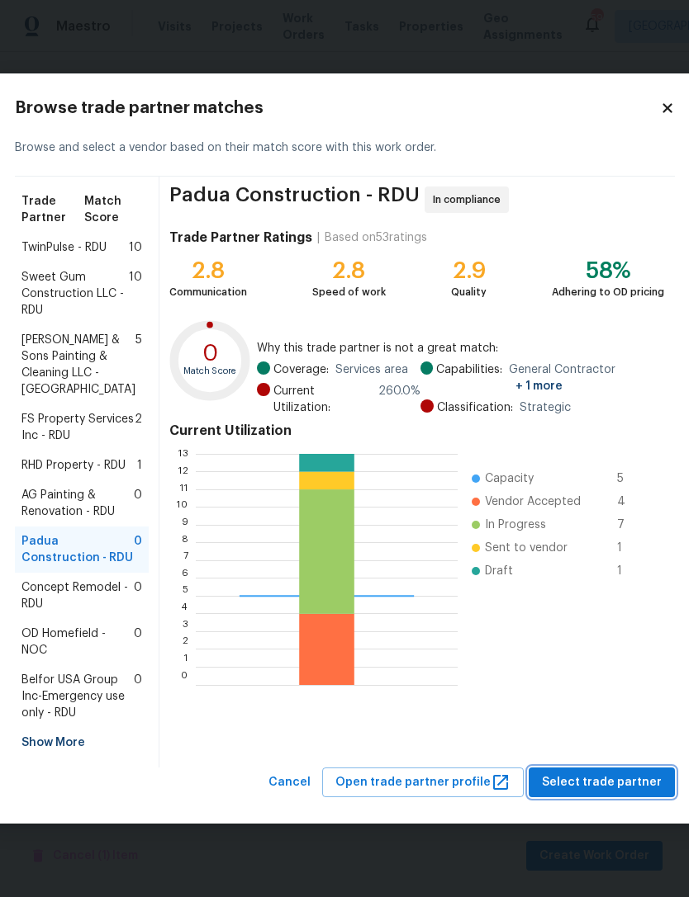
click at [623, 793] on span "Select trade partner" at bounding box center [602, 783] width 120 height 21
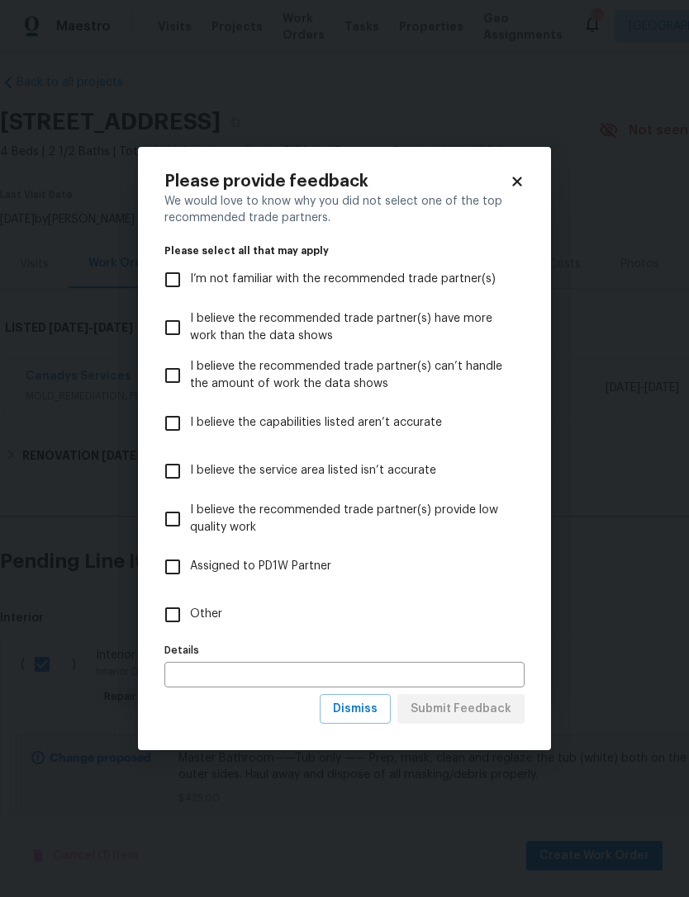
click at [175, 620] on input "Other" at bounding box center [172, 615] width 35 height 35
checkbox input "true"
click at [502, 717] on span "Submit Feedback" at bounding box center [460, 709] width 101 height 21
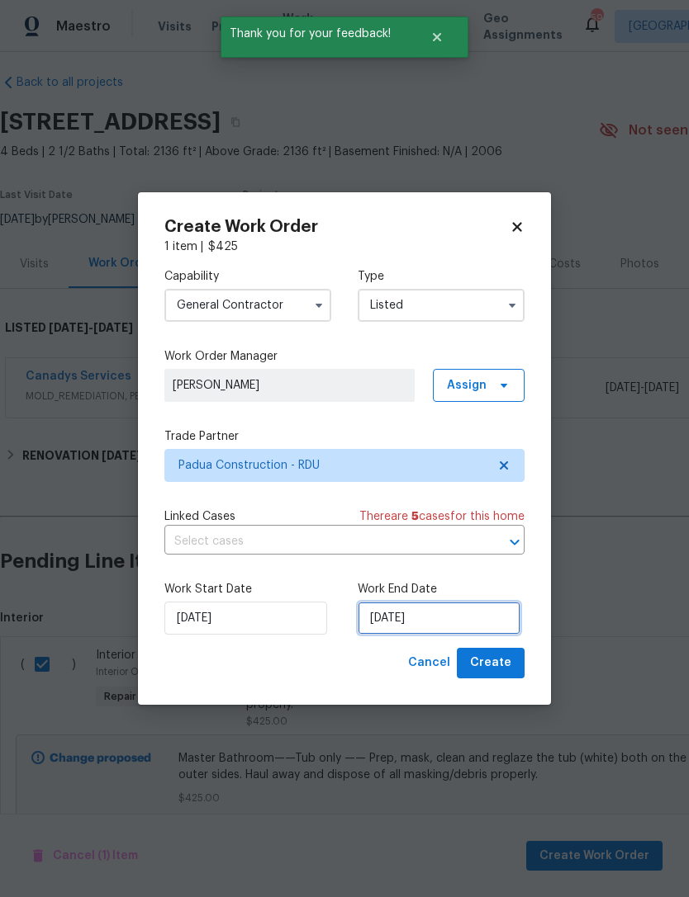
click at [407, 622] on input "10/9/2025" at bounding box center [438, 618] width 163 height 33
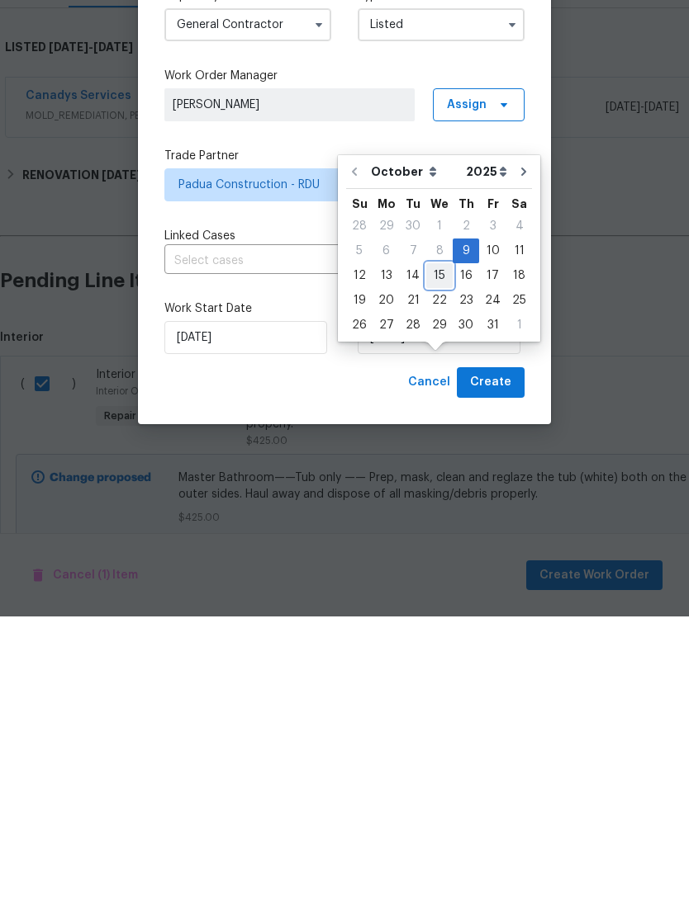
click at [434, 545] on div "15" at bounding box center [439, 556] width 26 height 23
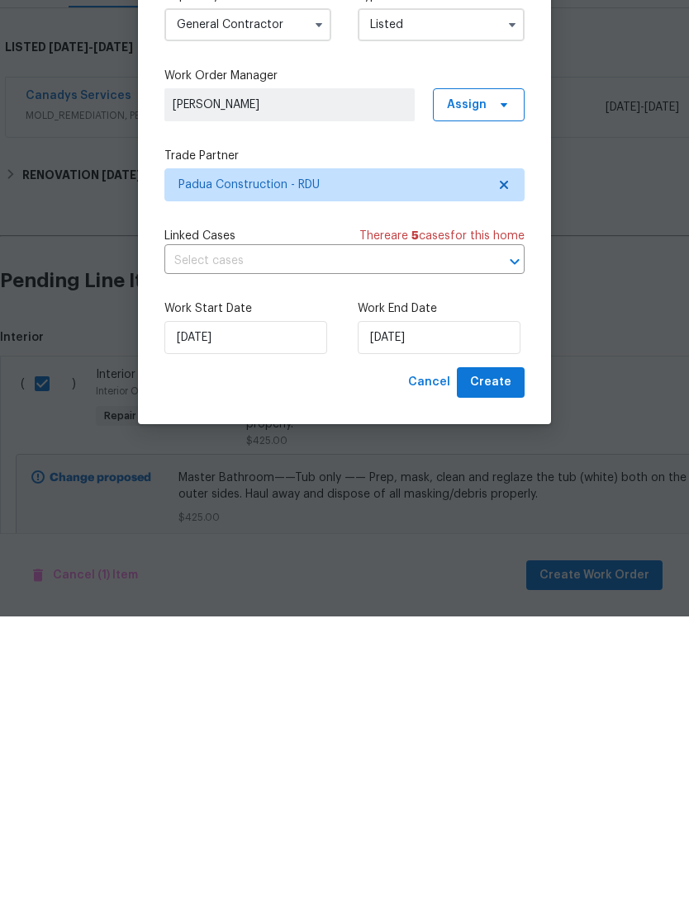
type input "10/15/2025"
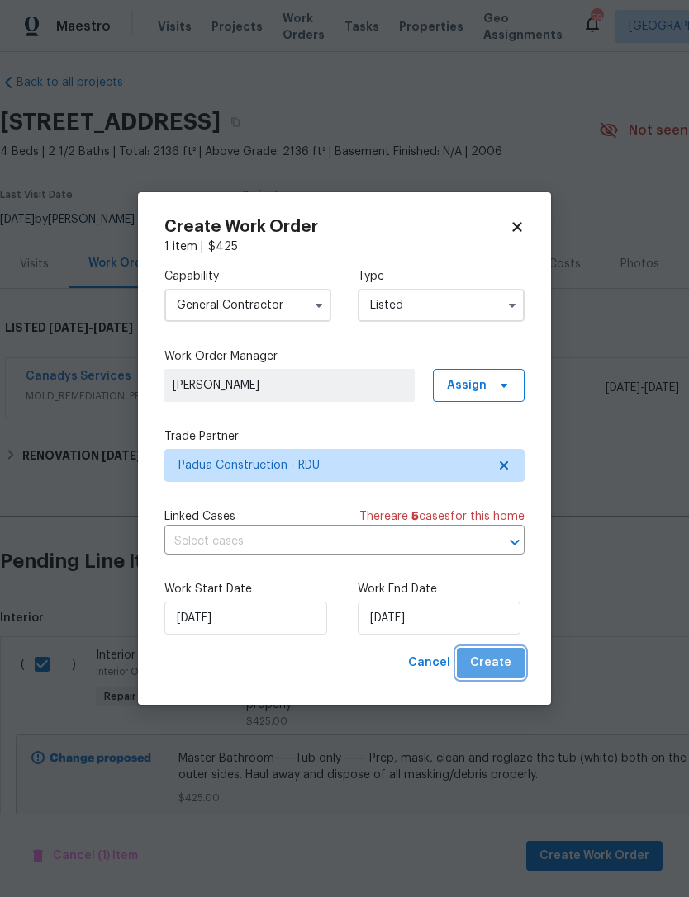
click at [502, 658] on span "Create" at bounding box center [490, 663] width 41 height 21
checkbox input "false"
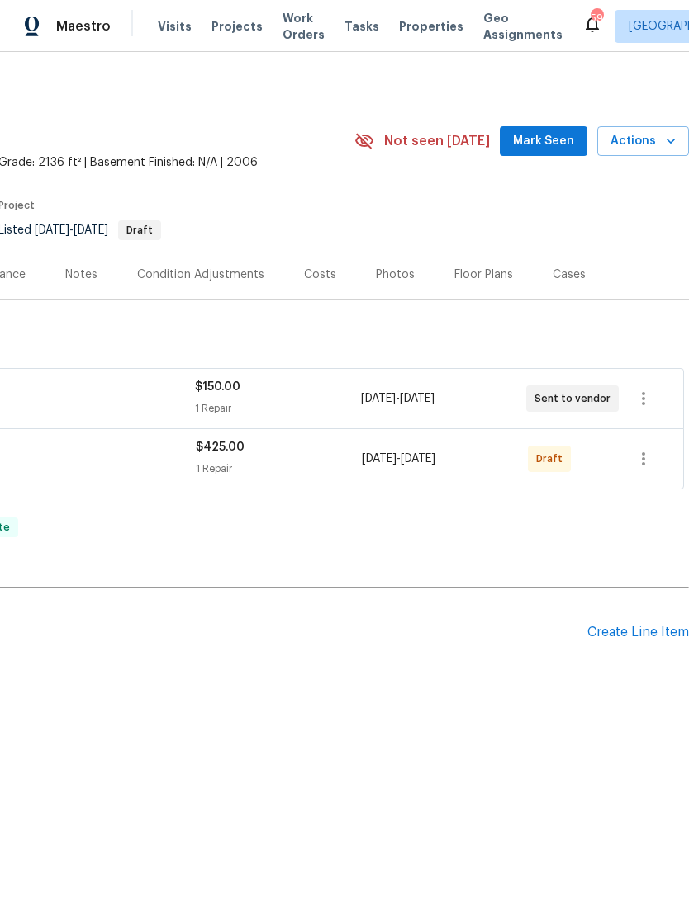
scroll to position [0, 244]
click at [649, 451] on icon "button" at bounding box center [643, 459] width 20 height 20
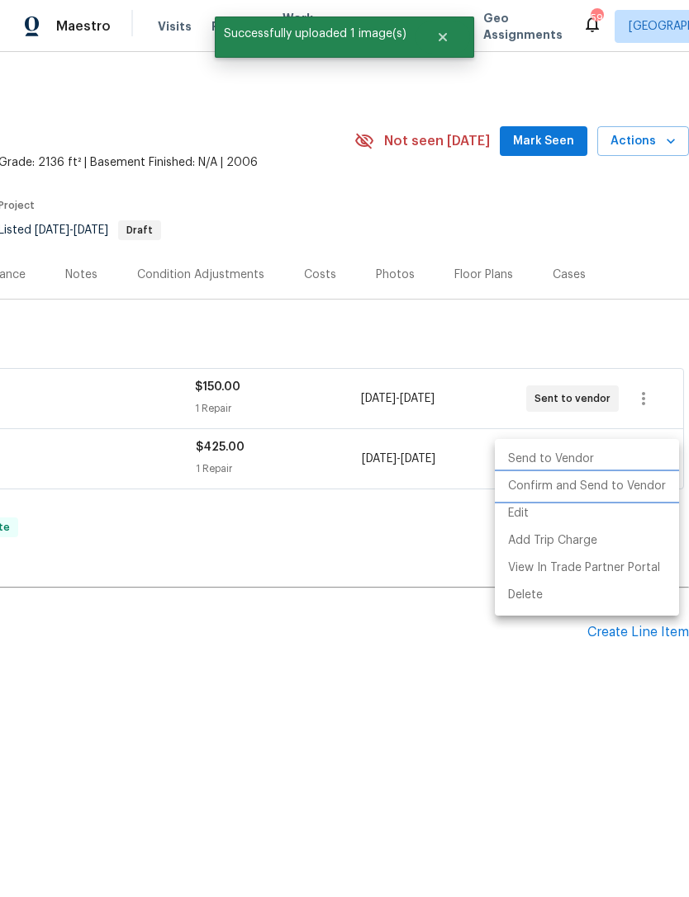
click at [648, 485] on li "Confirm and Send to Vendor" at bounding box center [587, 486] width 184 height 27
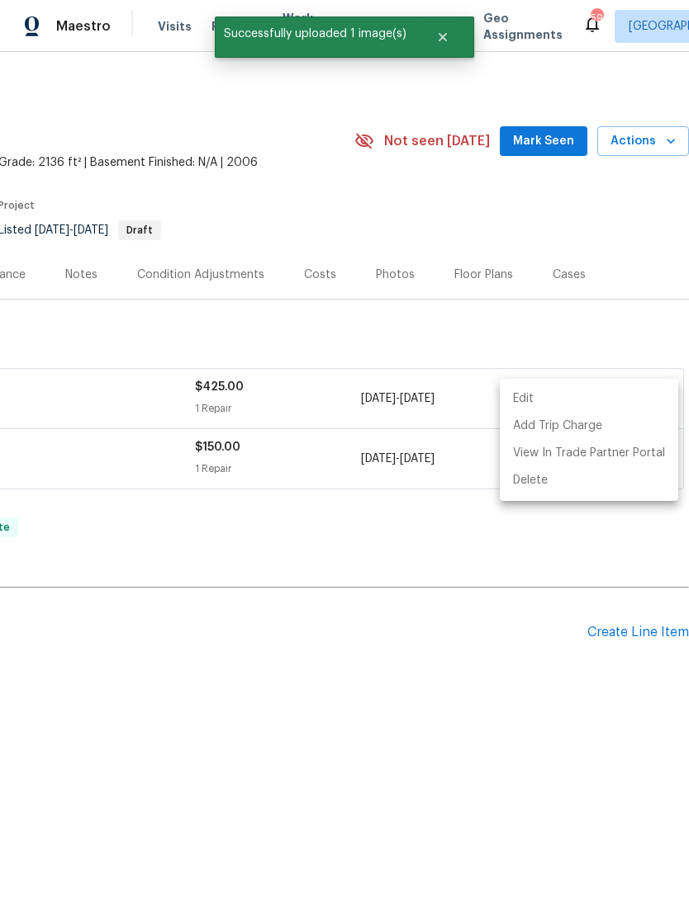
click at [547, 138] on div at bounding box center [344, 448] width 689 height 897
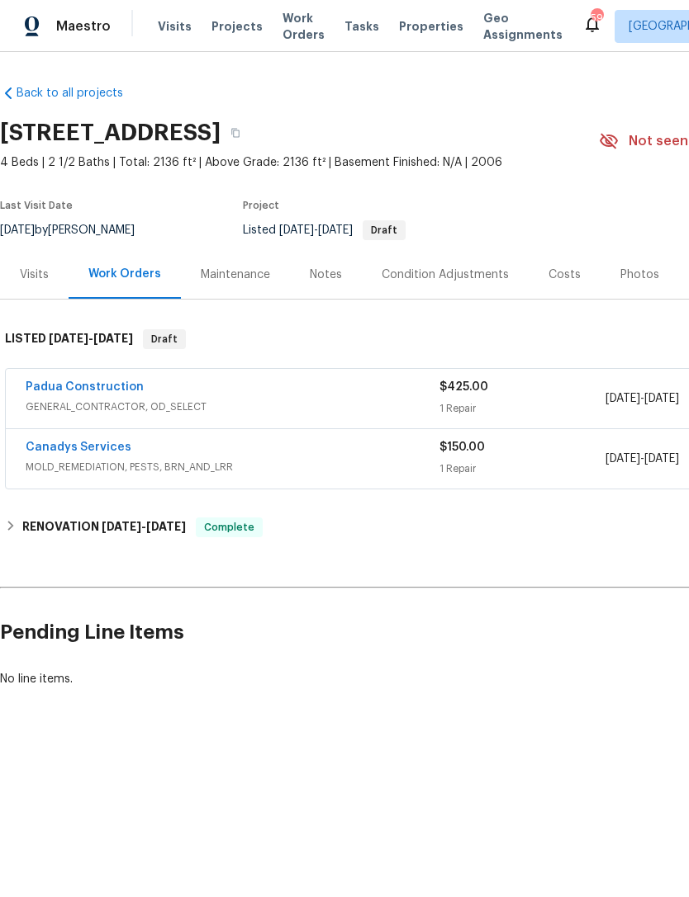
scroll to position [0, 0]
click at [97, 381] on link "Padua Construction" at bounding box center [85, 387] width 118 height 12
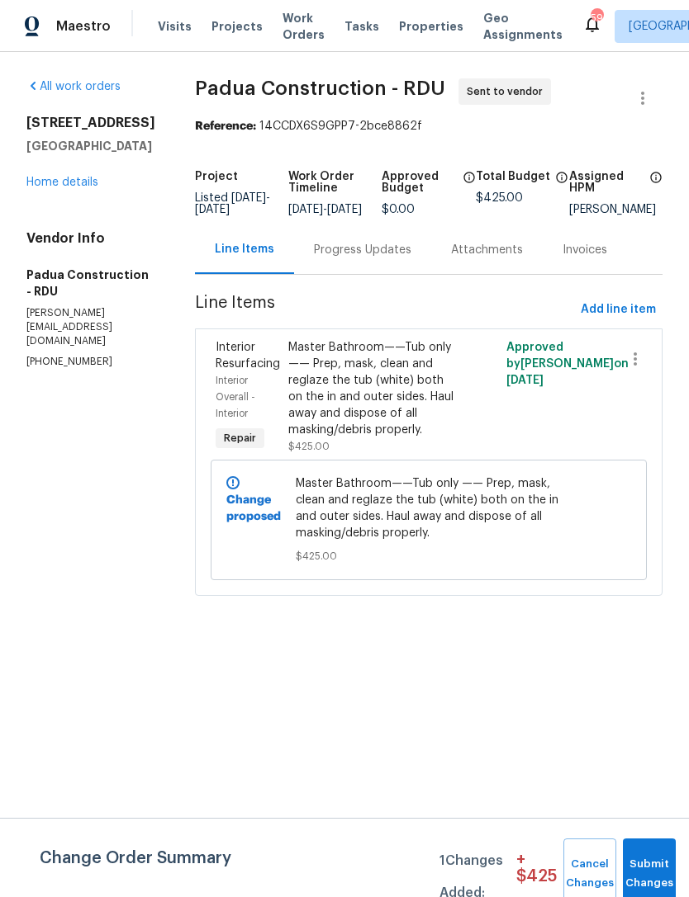
click at [659, 853] on button "Submit Changes" at bounding box center [649, 874] width 53 height 71
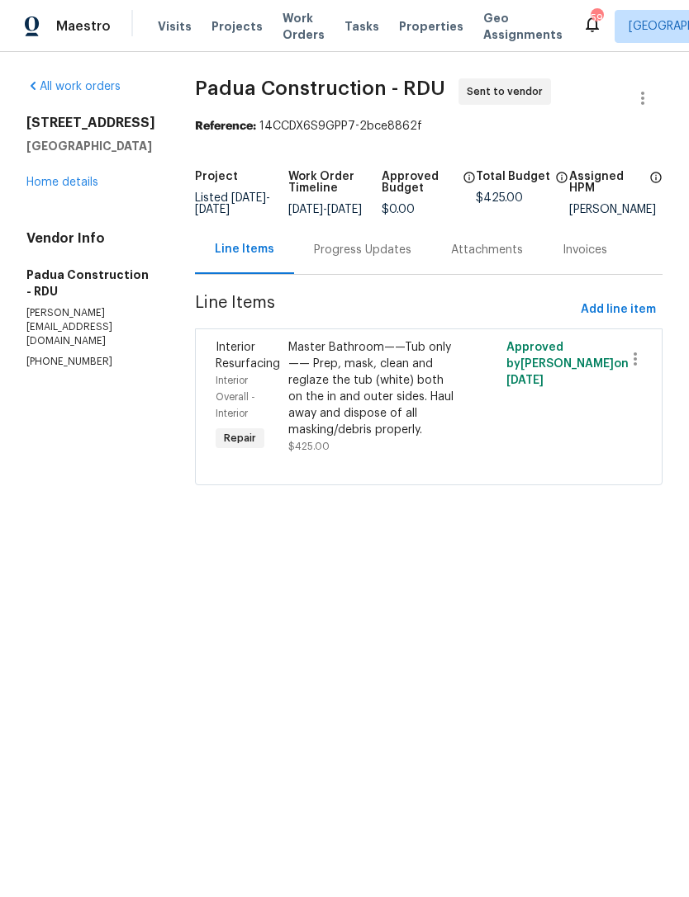
click at [332, 258] on div "Progress Updates" at bounding box center [362, 250] width 97 height 17
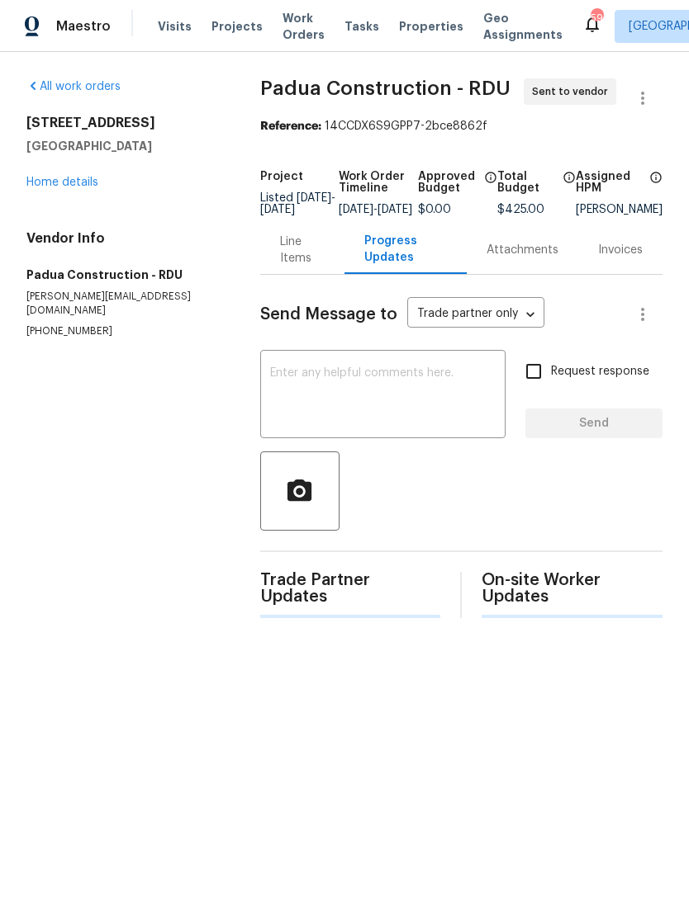
click at [360, 404] on textarea at bounding box center [382, 396] width 225 height 58
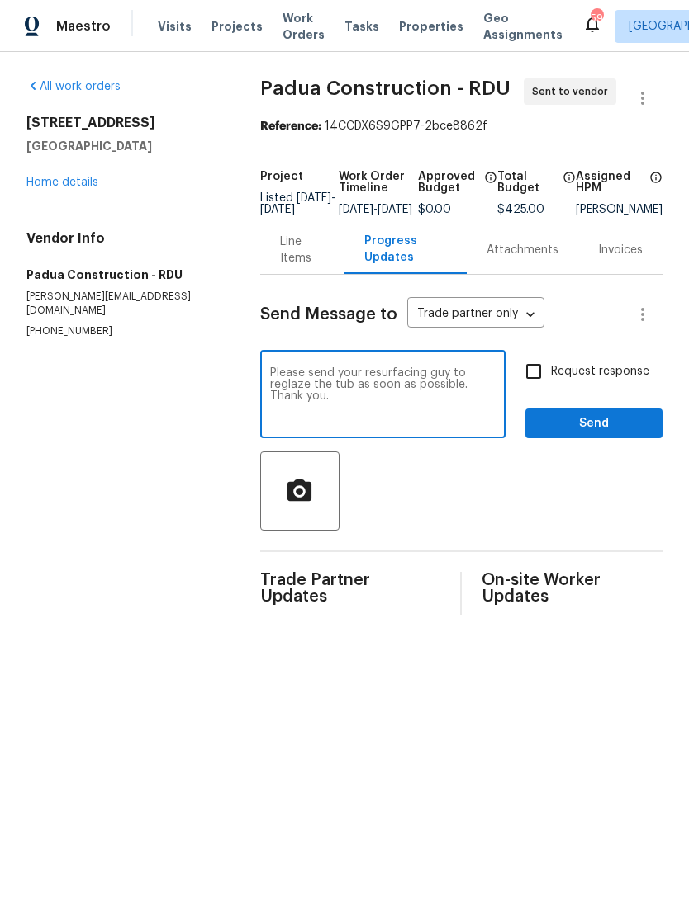
type textarea "Please send your resurfacing guy to reglaze the tub as soon as possible. Thank …"
click at [535, 386] on input "Request response" at bounding box center [533, 371] width 35 height 35
checkbox input "true"
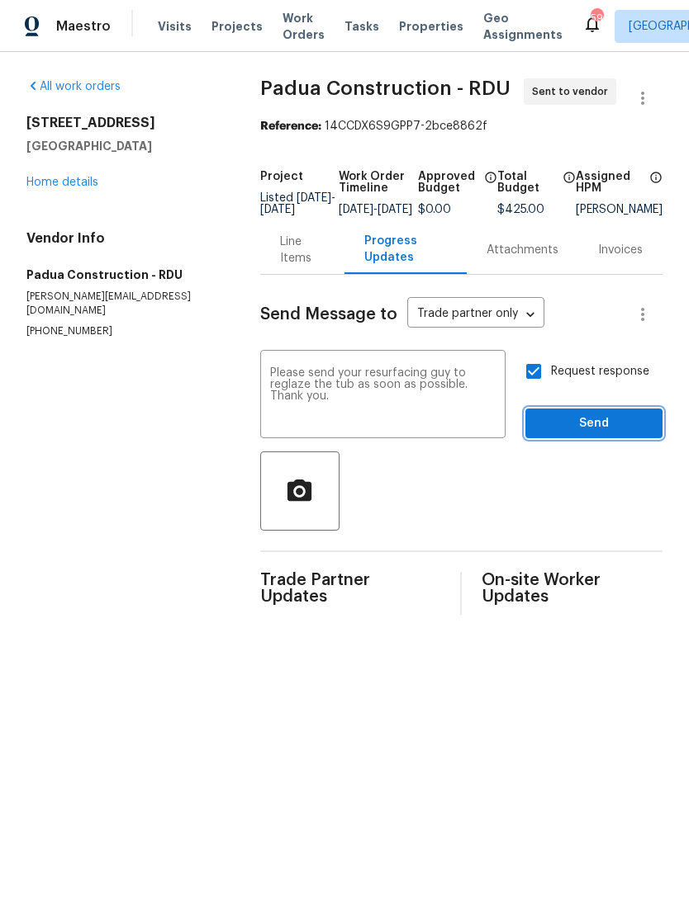
click at [607, 428] on span "Send" at bounding box center [593, 424] width 111 height 21
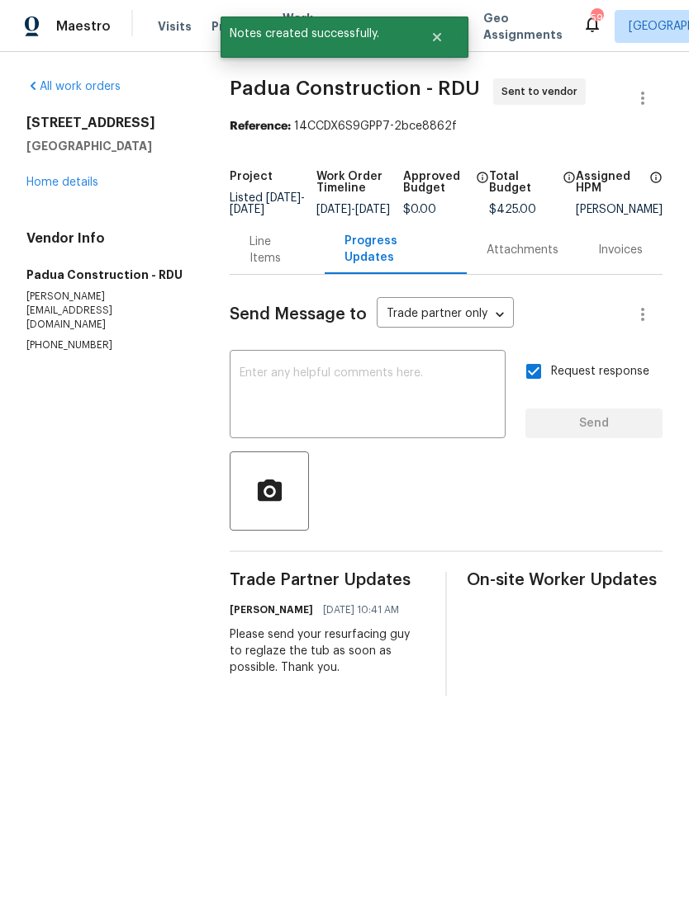
click at [75, 181] on link "Home details" at bounding box center [62, 183] width 72 height 12
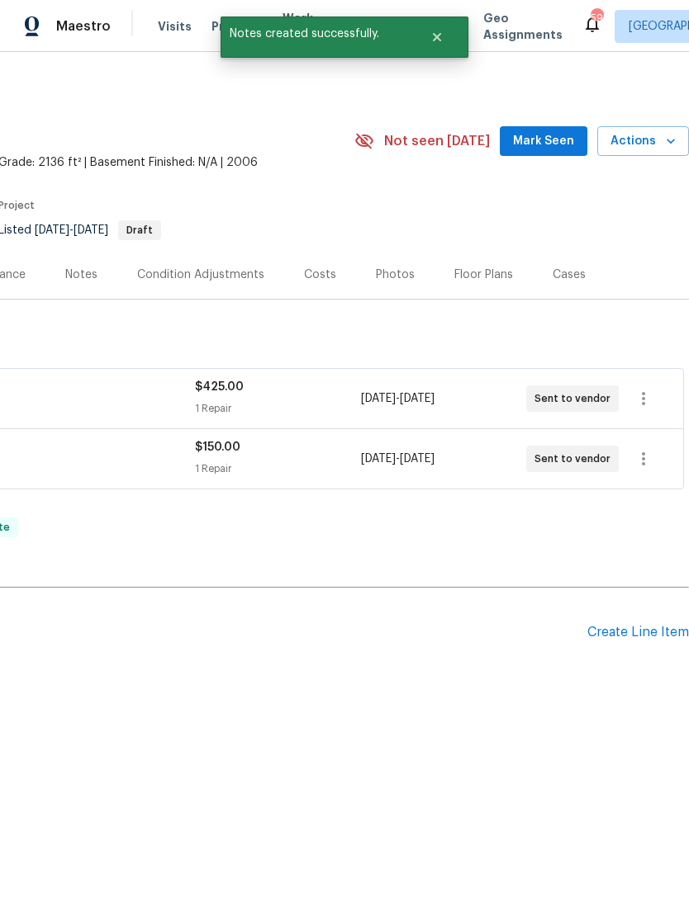
scroll to position [0, 244]
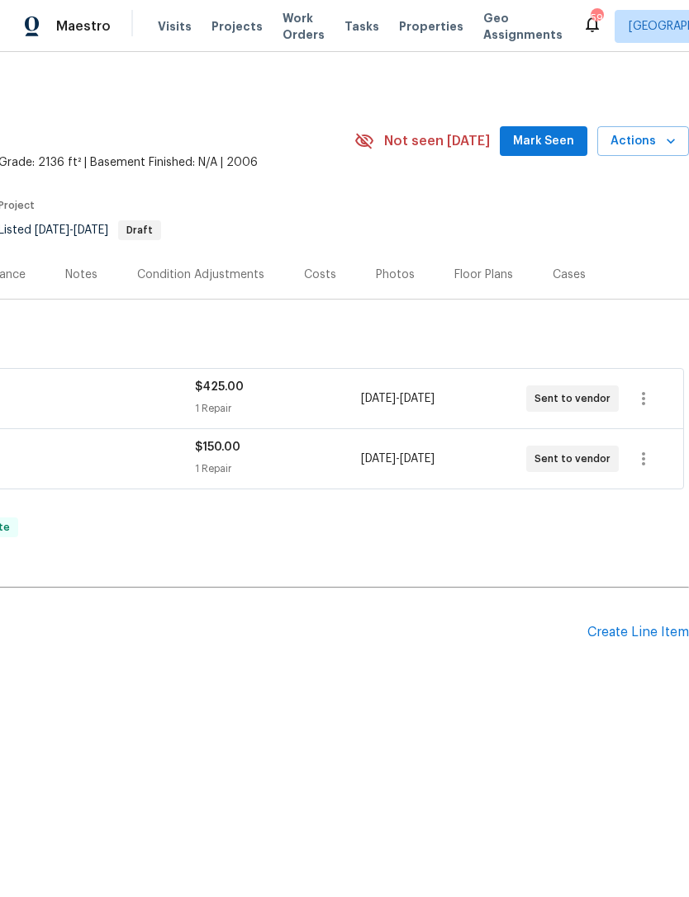
click at [546, 140] on span "Mark Seen" at bounding box center [543, 141] width 61 height 21
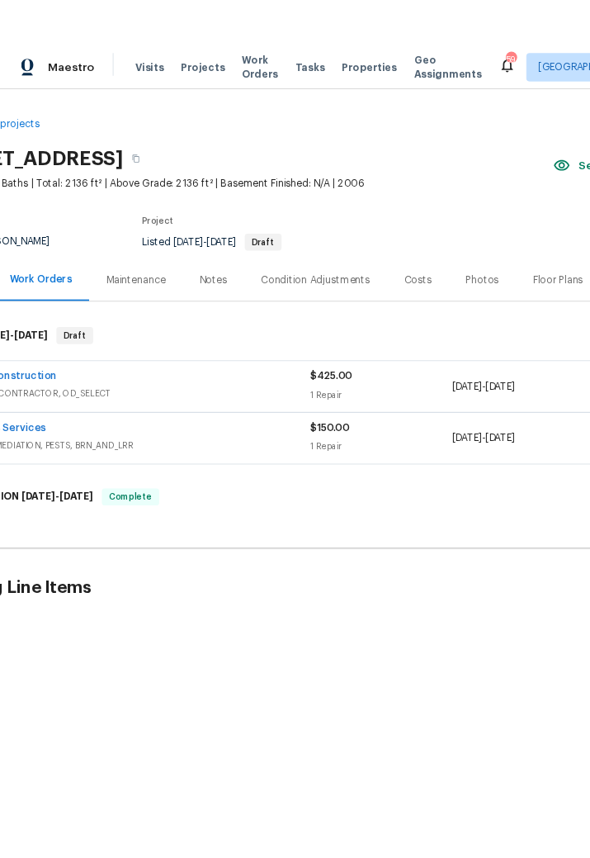
scroll to position [0, 117]
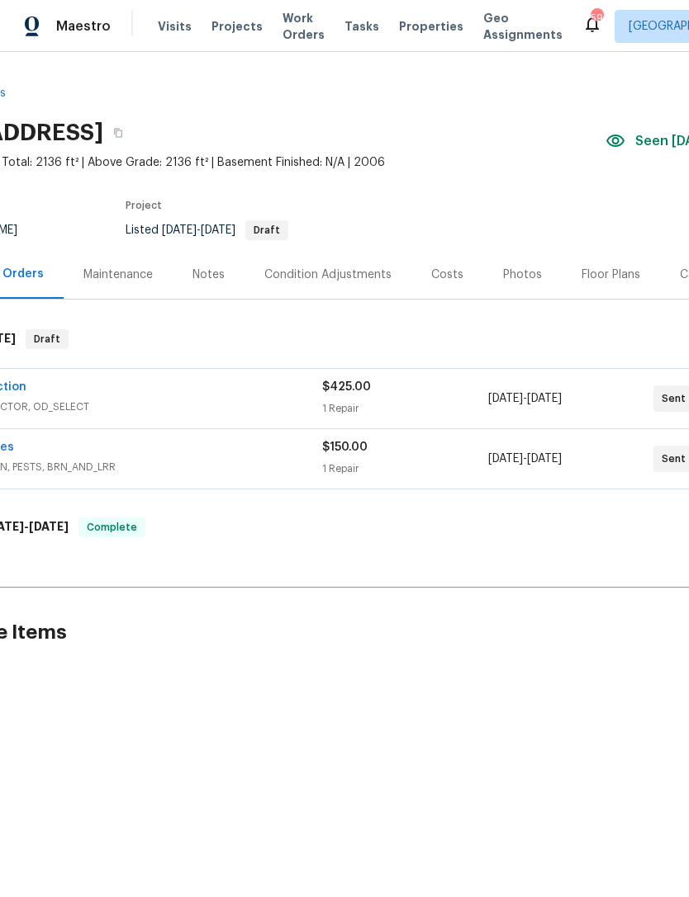
click at [509, 272] on div "Photos" at bounding box center [522, 275] width 39 height 17
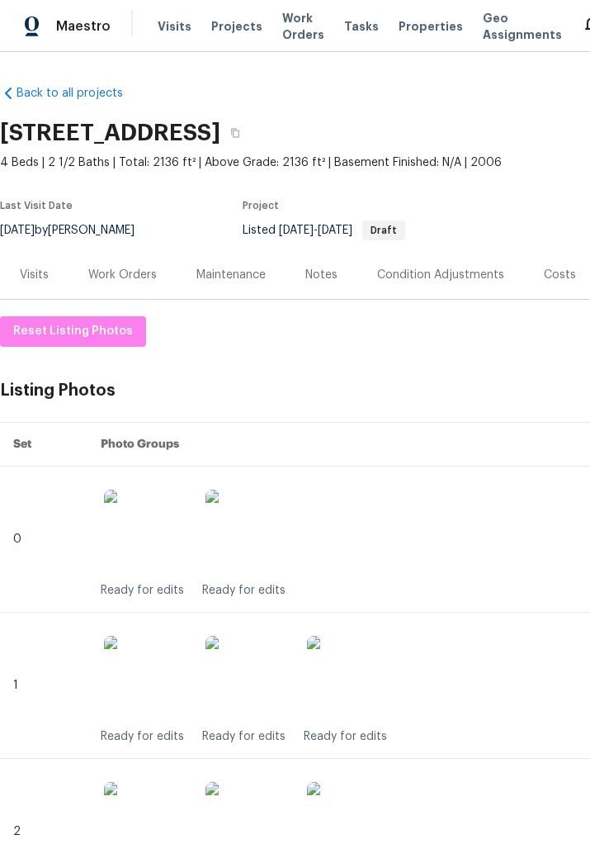
click at [329, 275] on div "Notes" at bounding box center [321, 275] width 32 height 17
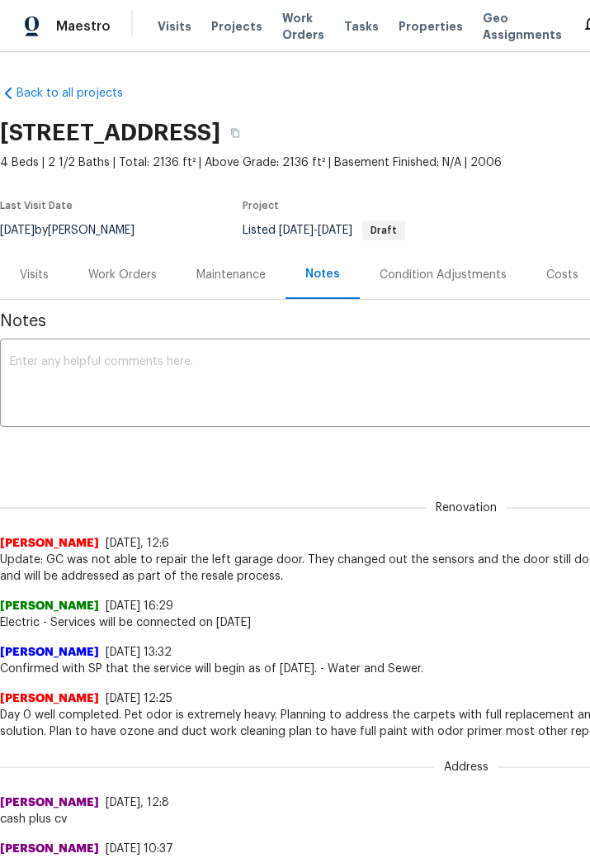
click at [73, 375] on textarea at bounding box center [466, 385] width 913 height 58
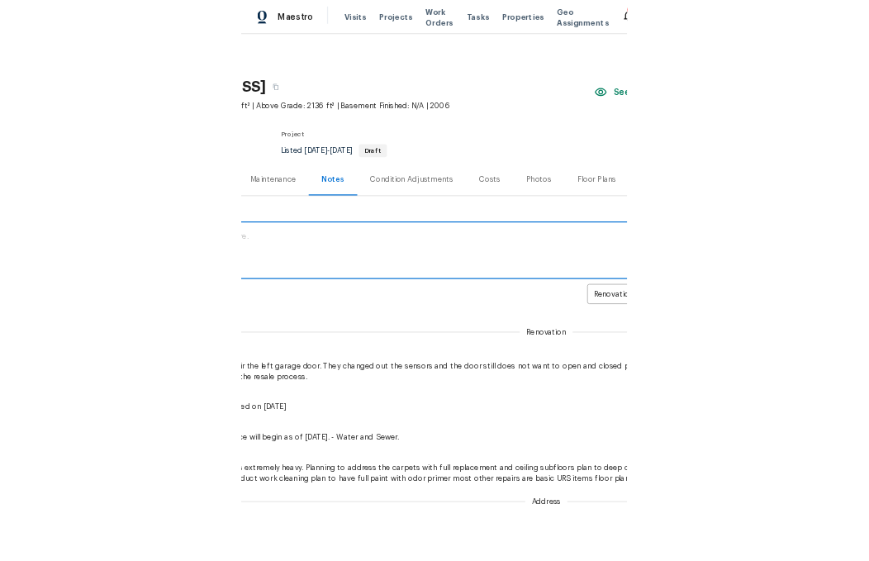
scroll to position [0, 183]
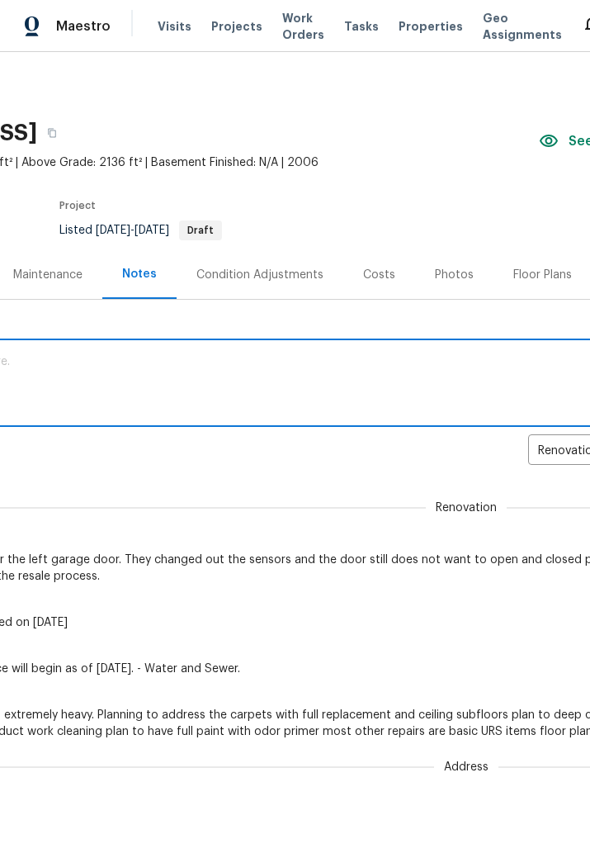
click at [452, 272] on div "Photos" at bounding box center [454, 275] width 39 height 17
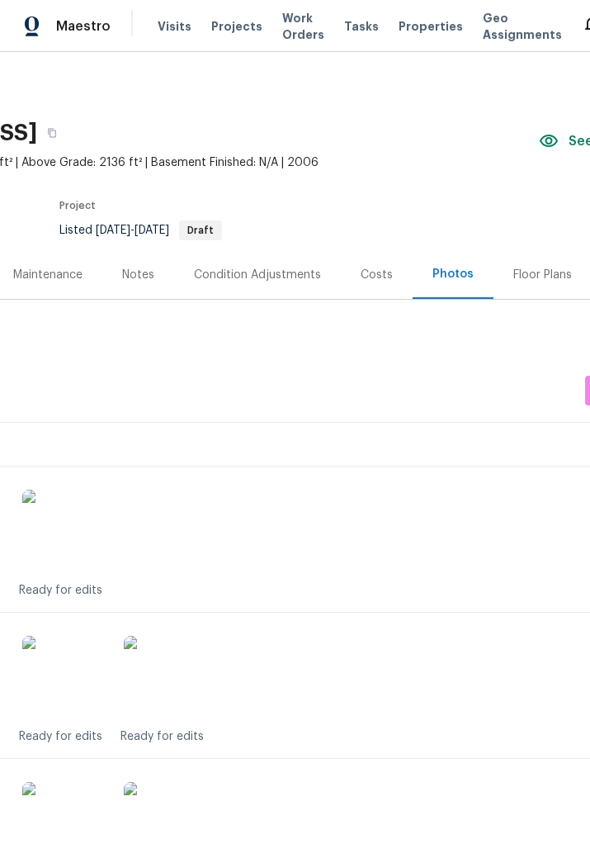
scroll to position [0, 64]
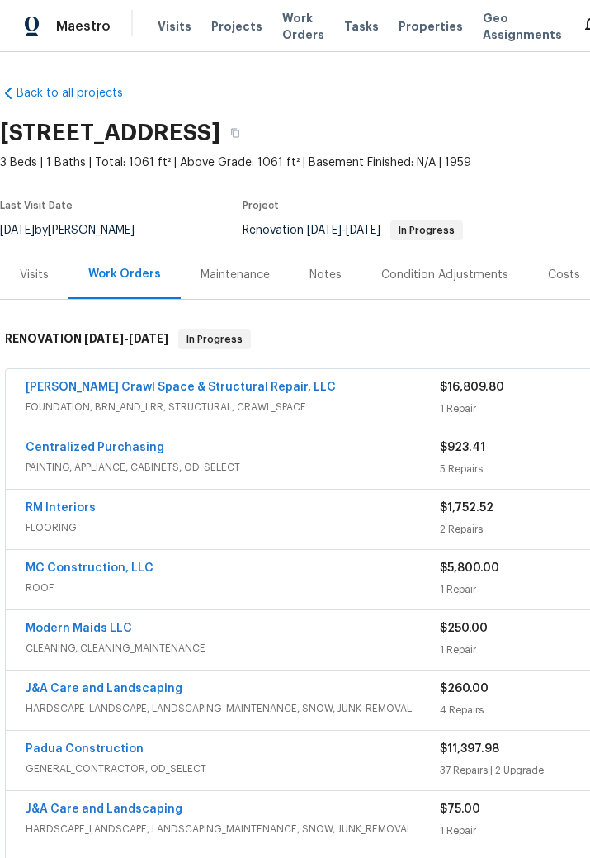
scroll to position [138, 0]
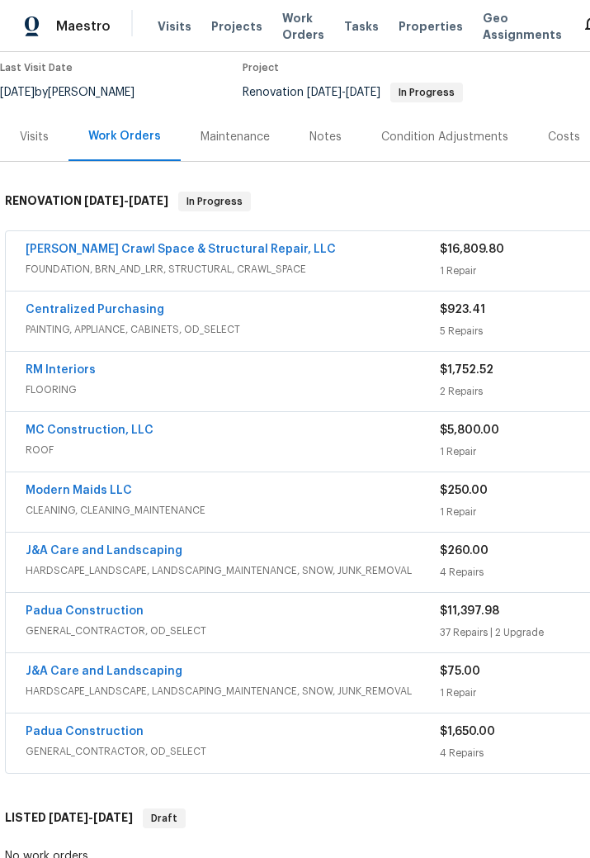
click at [142, 547] on link "J&A Care and Landscaping" at bounding box center [104, 551] width 157 height 12
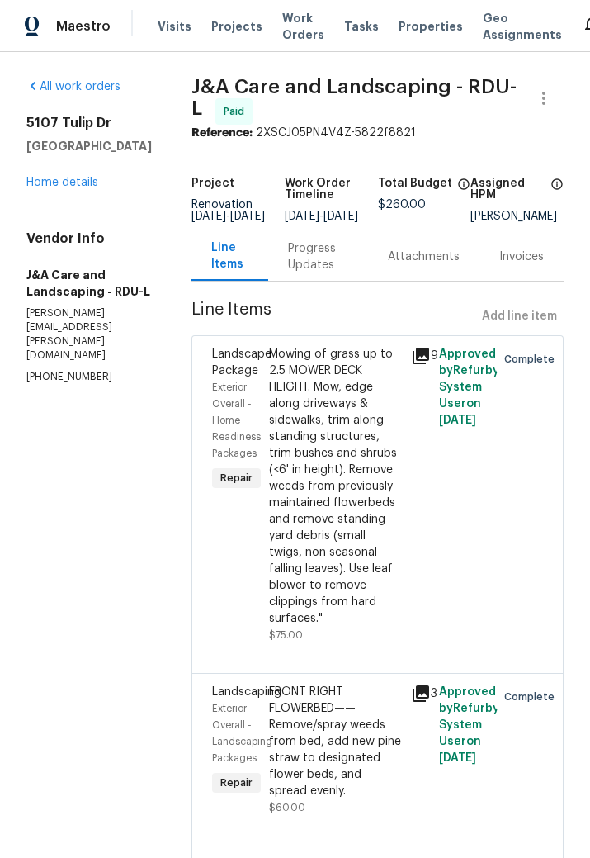
click at [426, 364] on icon at bounding box center [421, 356] width 17 height 17
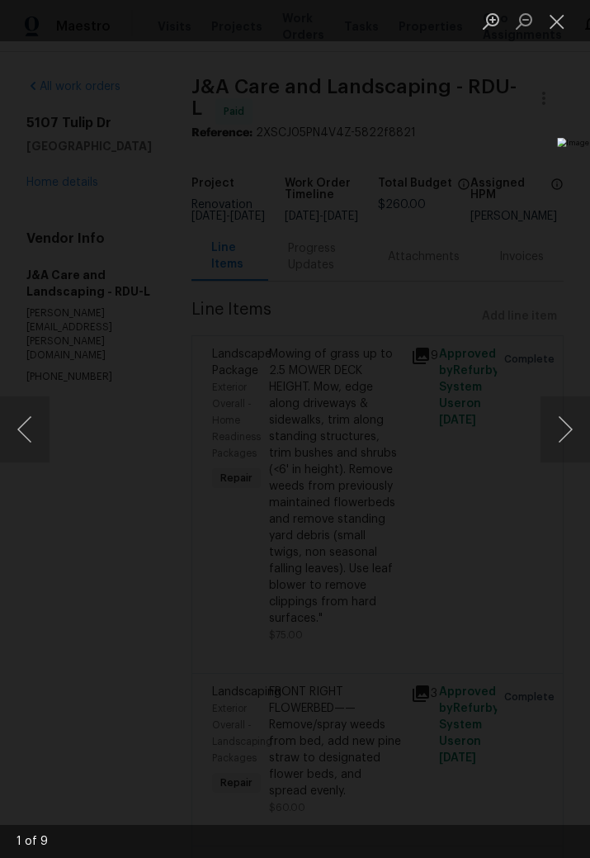
click at [563, 418] on button "Next image" at bounding box center [566, 429] width 50 height 66
click at [566, 424] on button "Next image" at bounding box center [566, 429] width 50 height 66
click at [556, 21] on button "Close lightbox" at bounding box center [557, 21] width 33 height 29
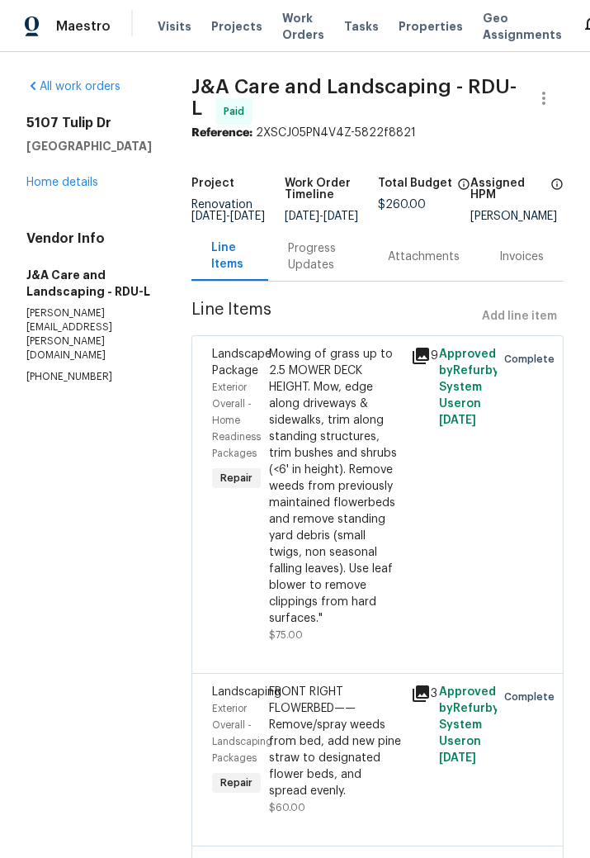
click at [69, 181] on link "Home details" at bounding box center [62, 183] width 72 height 12
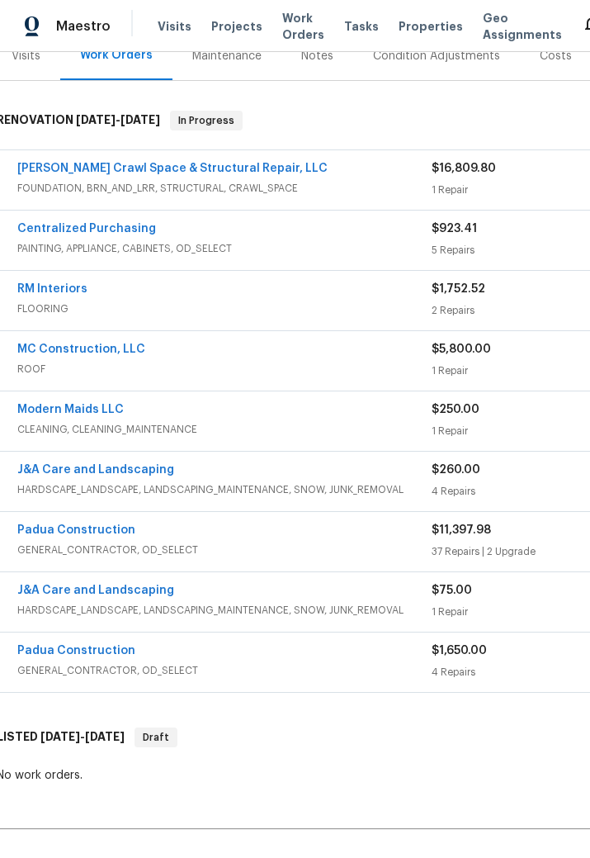
scroll to position [220, 8]
click at [102, 589] on link "J&A Care and Landscaping" at bounding box center [95, 590] width 157 height 12
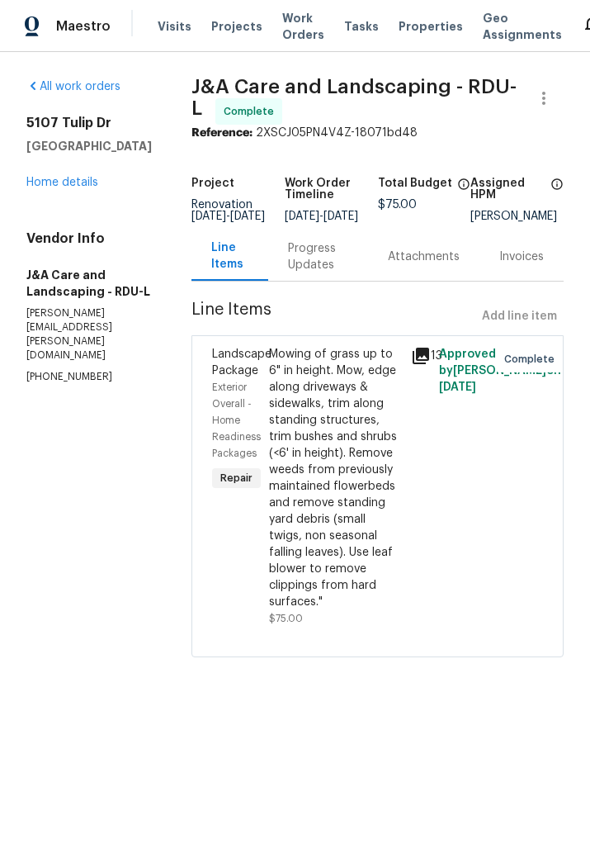
click at [428, 366] on icon at bounding box center [421, 356] width 20 height 20
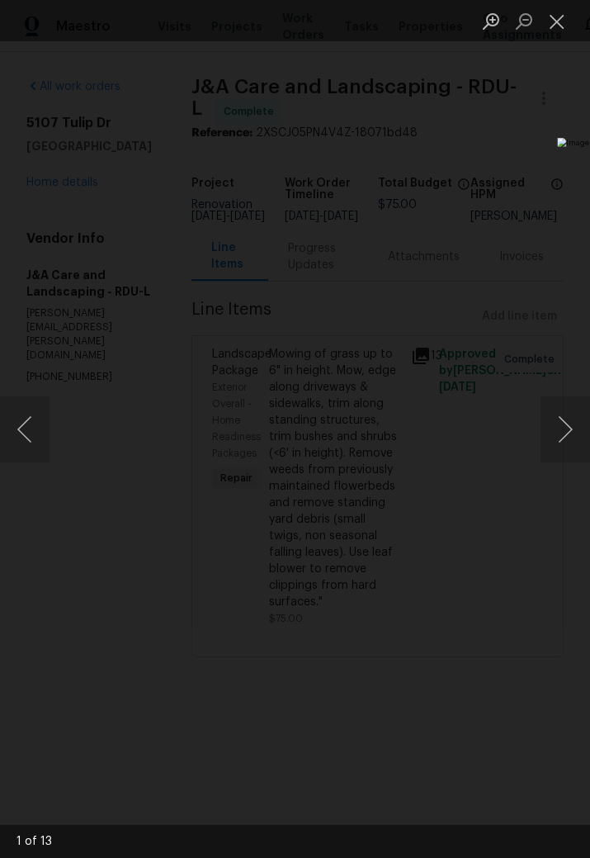
click at [549, 27] on button "Close lightbox" at bounding box center [557, 21] width 33 height 29
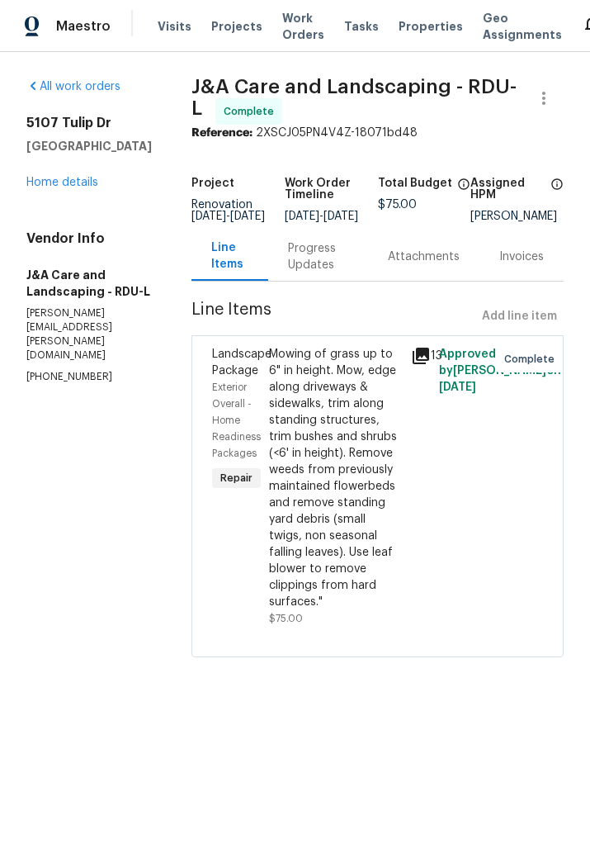
click at [87, 178] on link "Home details" at bounding box center [62, 183] width 72 height 12
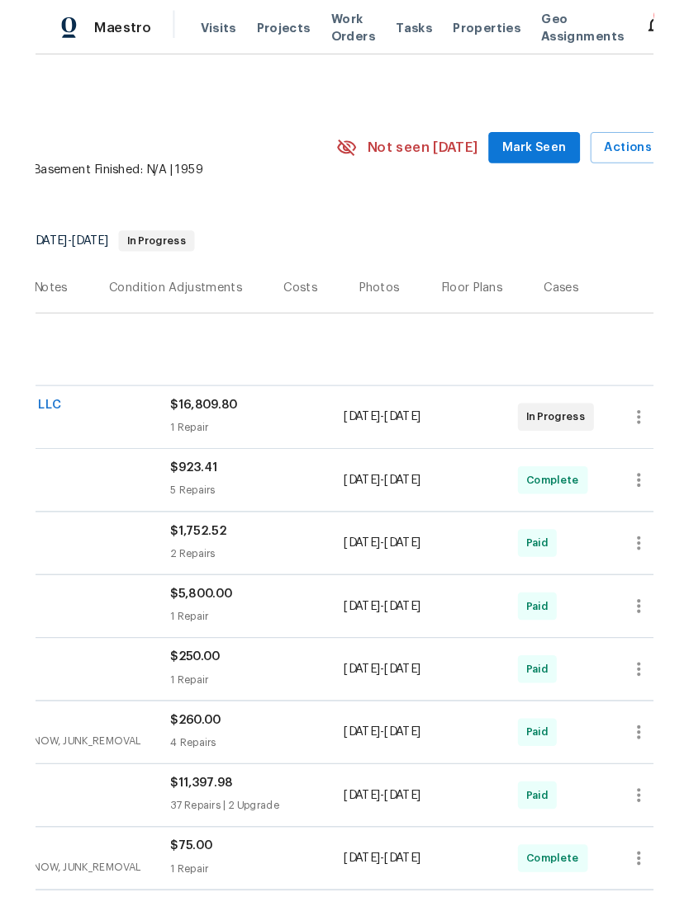
scroll to position [0, 310]
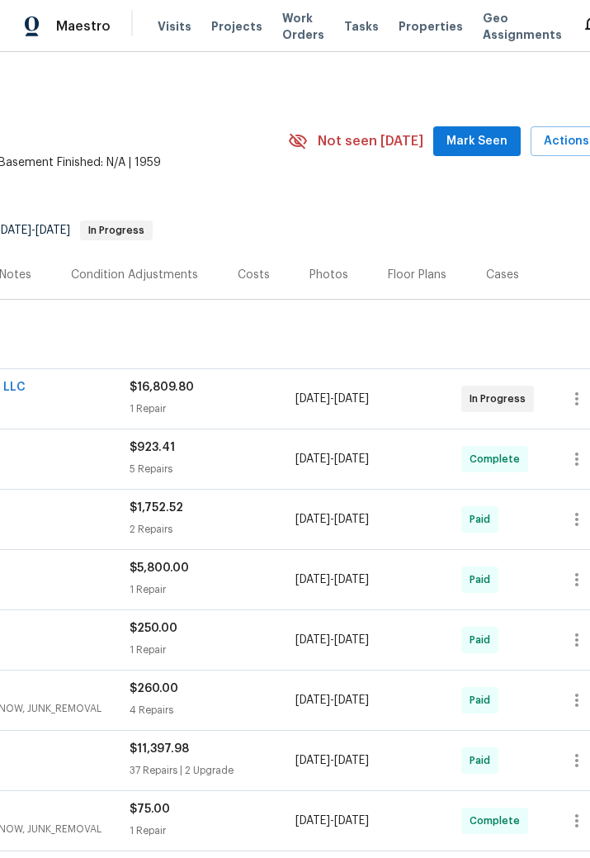
click at [322, 277] on div "Photos" at bounding box center [329, 275] width 39 height 17
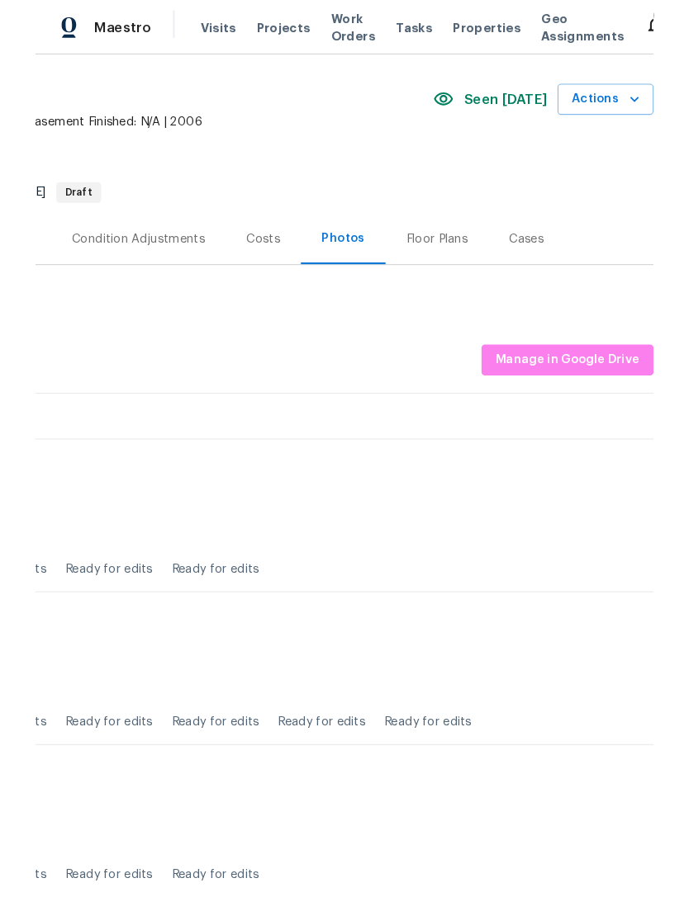
scroll to position [46, 244]
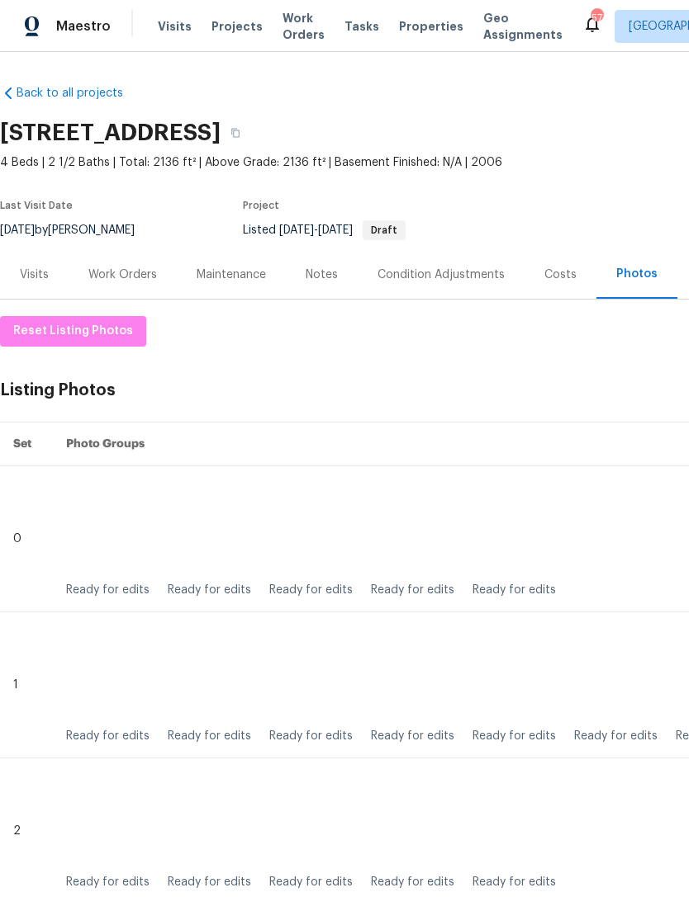
scroll to position [-2, 0]
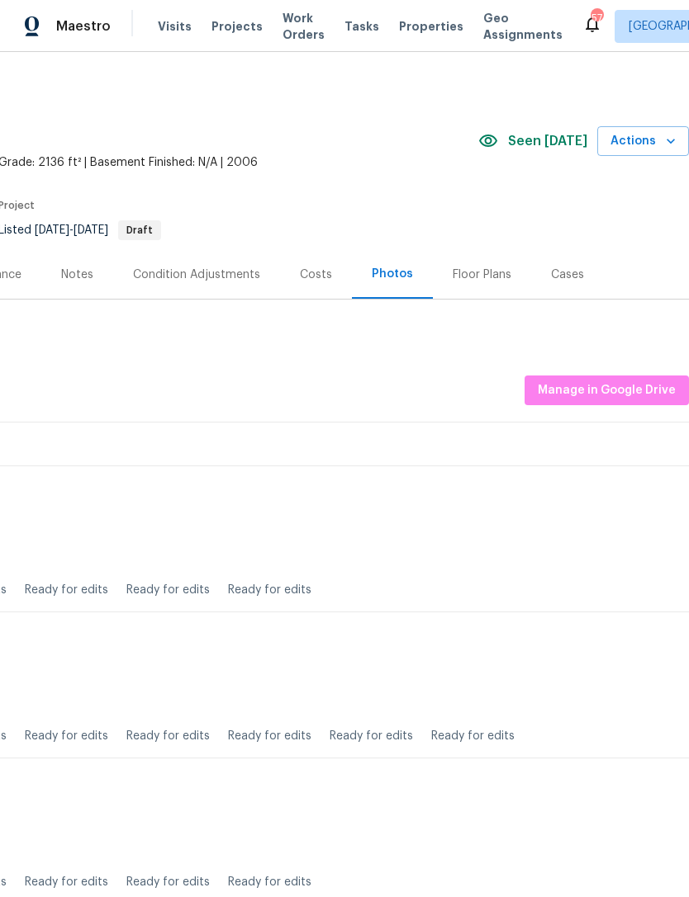
scroll to position [0, 244]
